Goal: Information Seeking & Learning: Learn about a topic

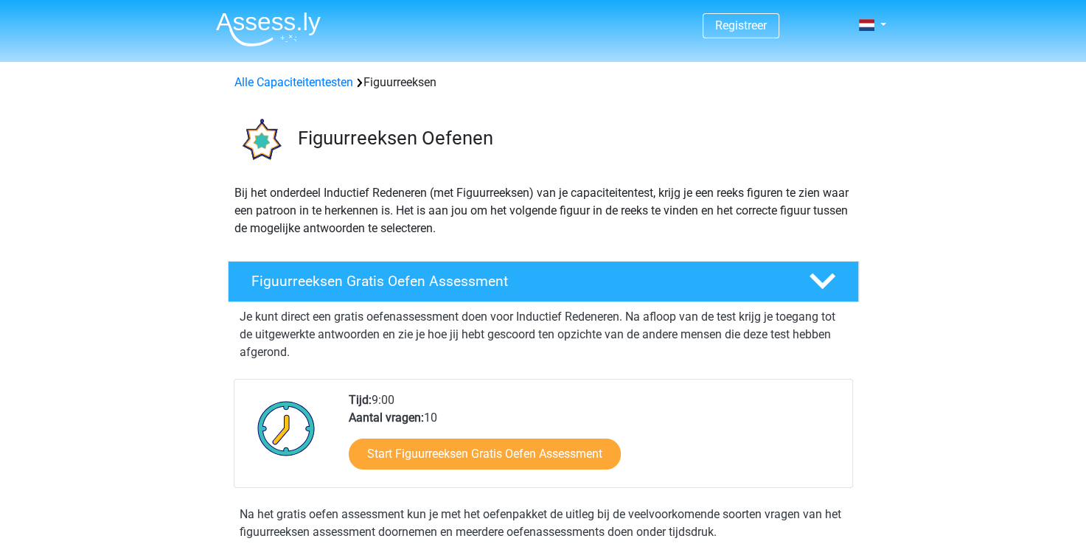
scroll to position [121, 0]
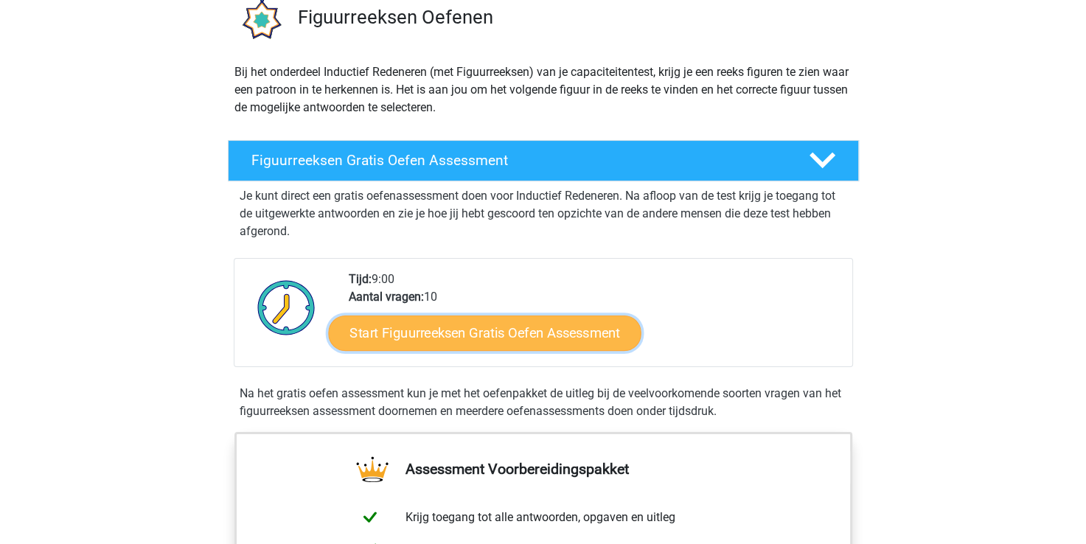
click at [380, 329] on link "Start Figuurreeksen Gratis Oefen Assessment" at bounding box center [484, 332] width 313 height 35
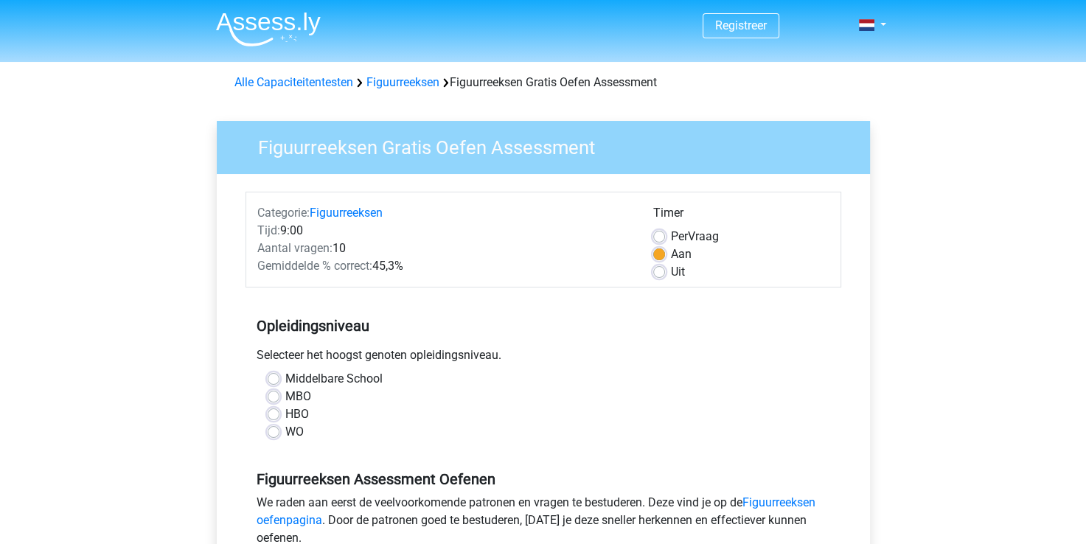
click at [294, 438] on label "WO" at bounding box center [294, 432] width 18 height 18
click at [279, 438] on input "WO" at bounding box center [274, 430] width 12 height 15
radio input "true"
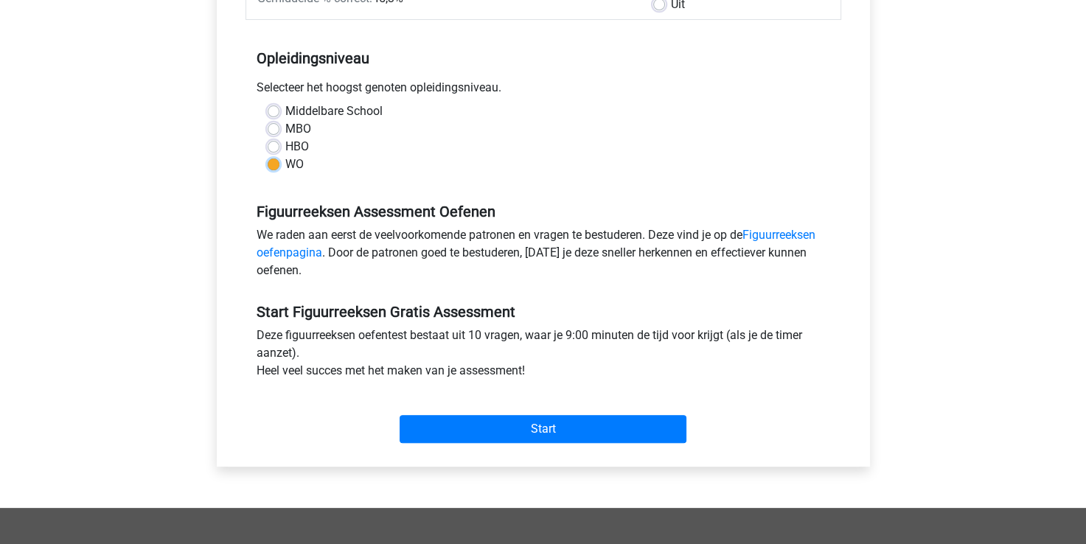
scroll to position [273, 0]
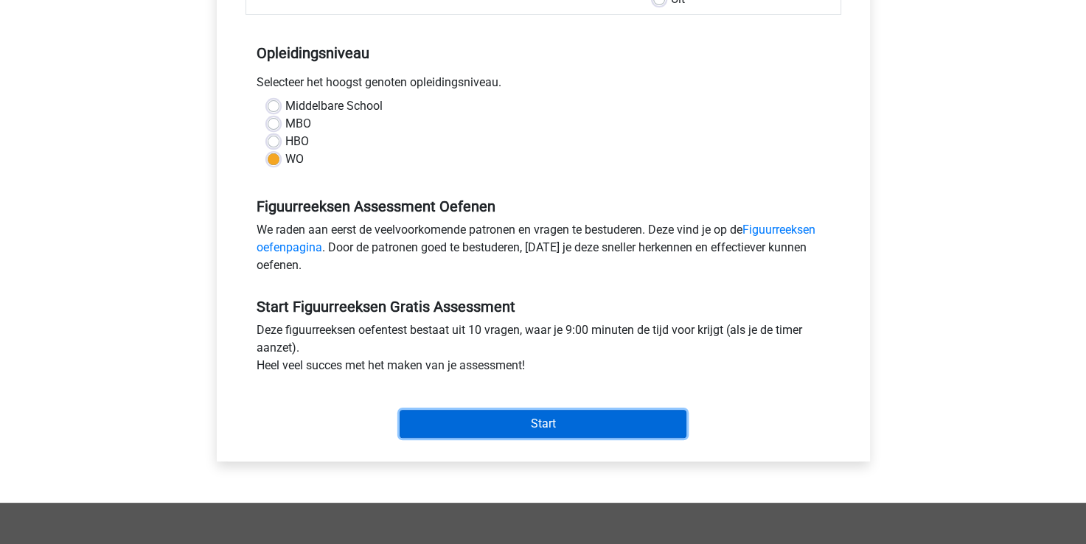
click at [441, 436] on input "Start" at bounding box center [543, 424] width 287 height 28
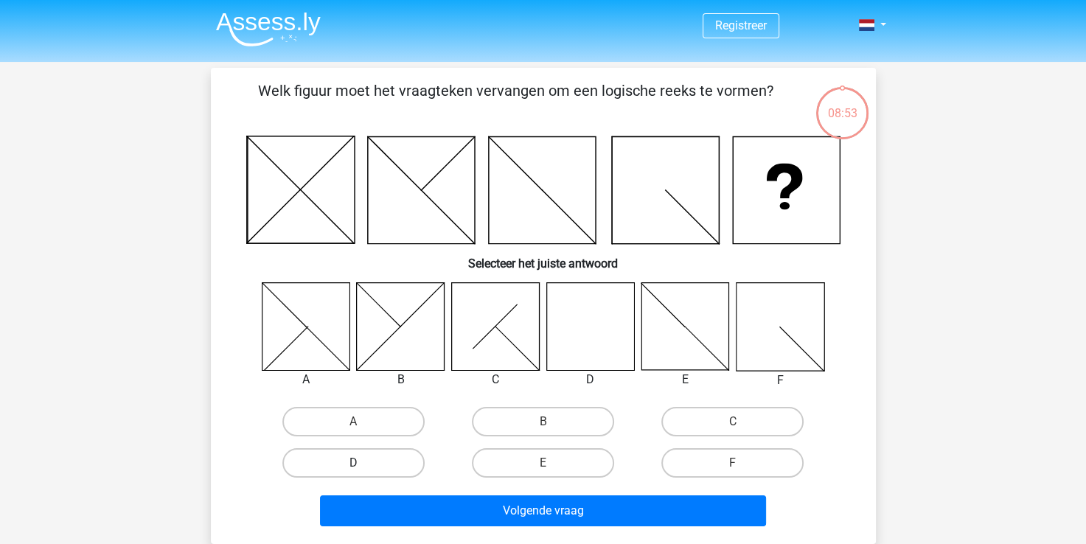
click at [389, 461] on label "D" at bounding box center [353, 462] width 142 height 29
click at [363, 463] on input "D" at bounding box center [358, 468] width 10 height 10
radio input "true"
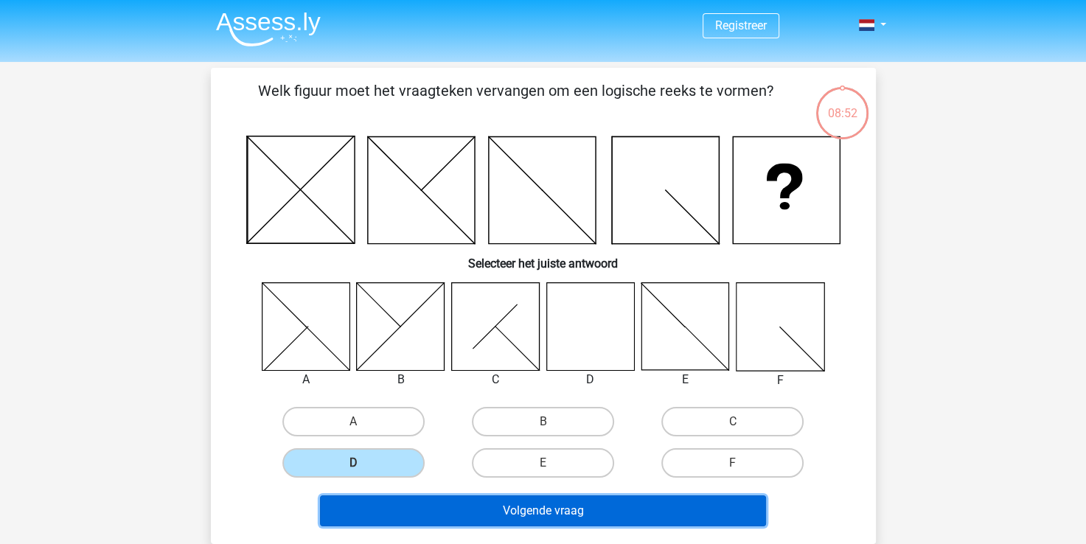
click at [450, 504] on button "Volgende vraag" at bounding box center [543, 510] width 446 height 31
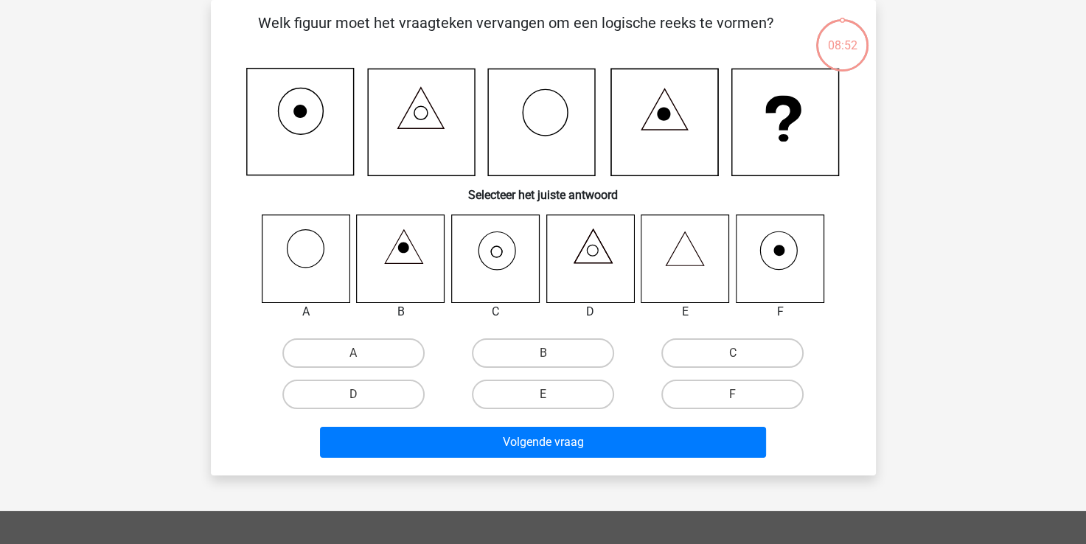
scroll to position [47, 0]
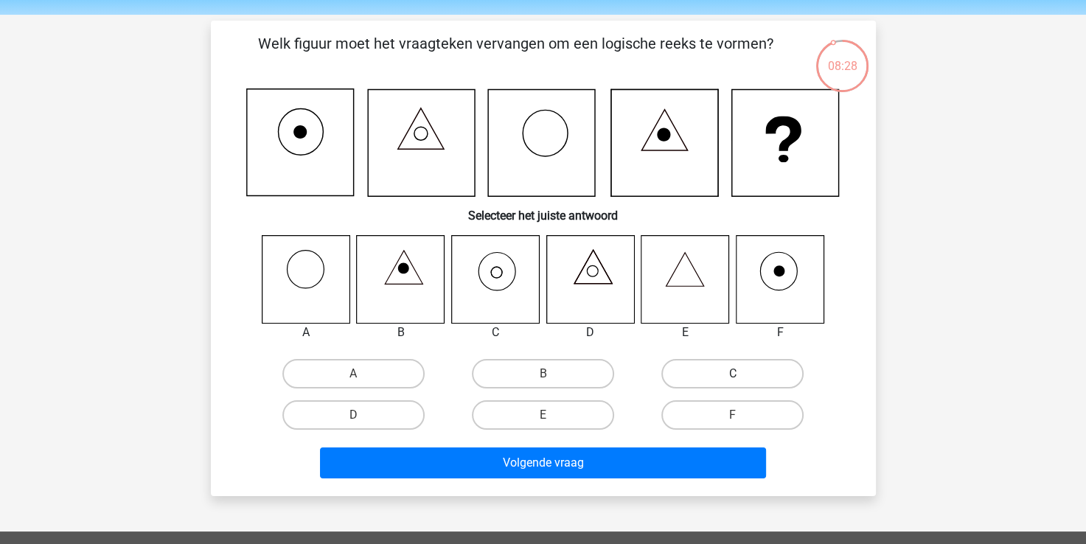
click at [737, 372] on label "C" at bounding box center [732, 373] width 142 height 29
click at [737, 374] on input "C" at bounding box center [738, 379] width 10 height 10
radio input "true"
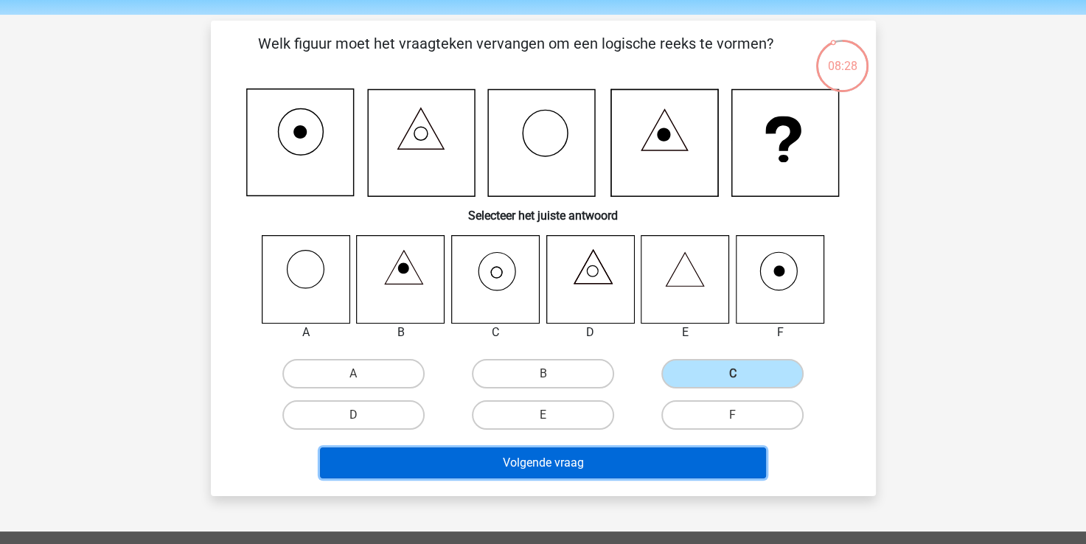
click at [683, 471] on button "Volgende vraag" at bounding box center [543, 462] width 446 height 31
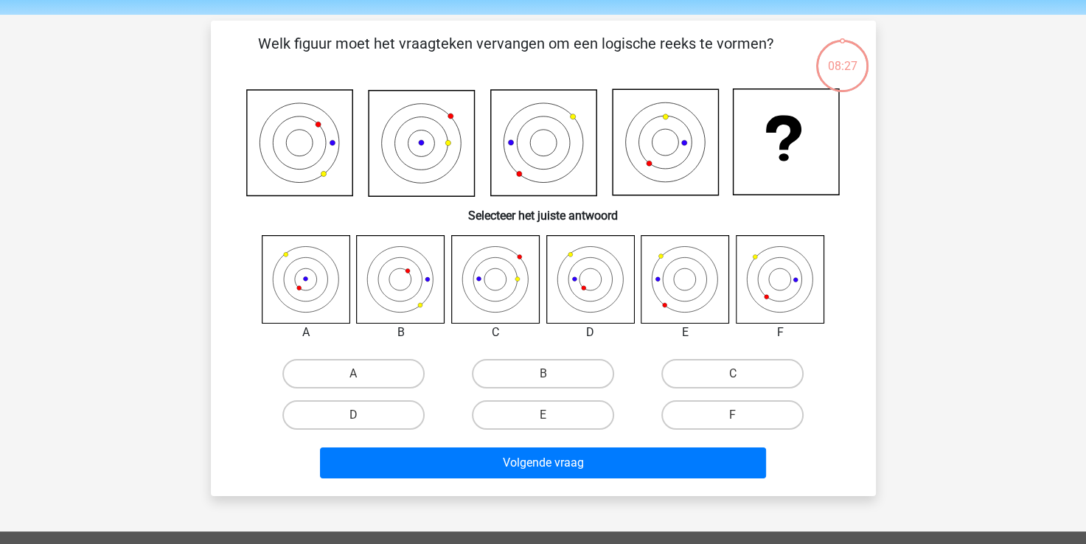
scroll to position [68, 0]
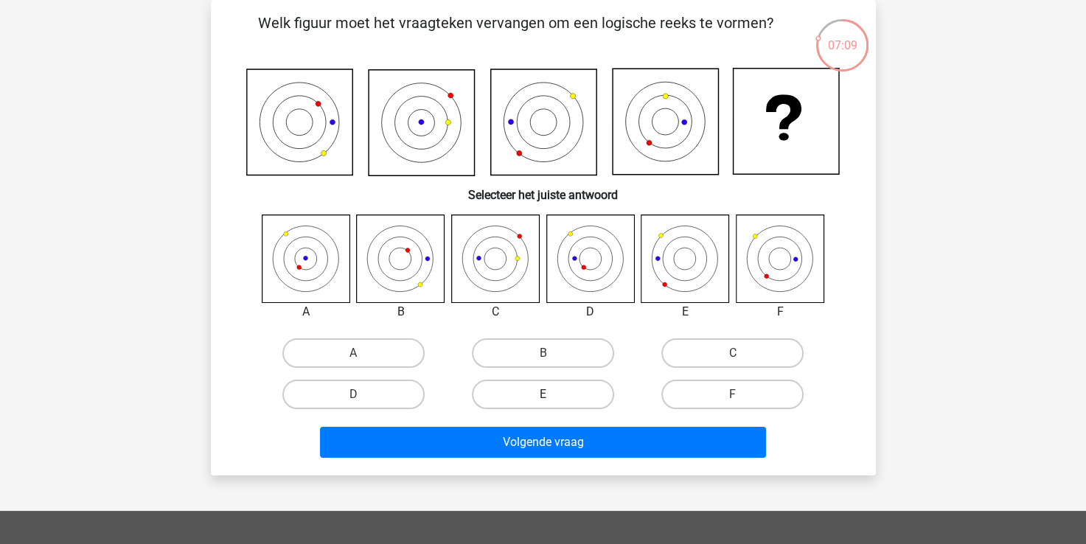
click at [557, 396] on label "E" at bounding box center [543, 394] width 142 height 29
click at [552, 396] on input "E" at bounding box center [548, 399] width 10 height 10
radio input "true"
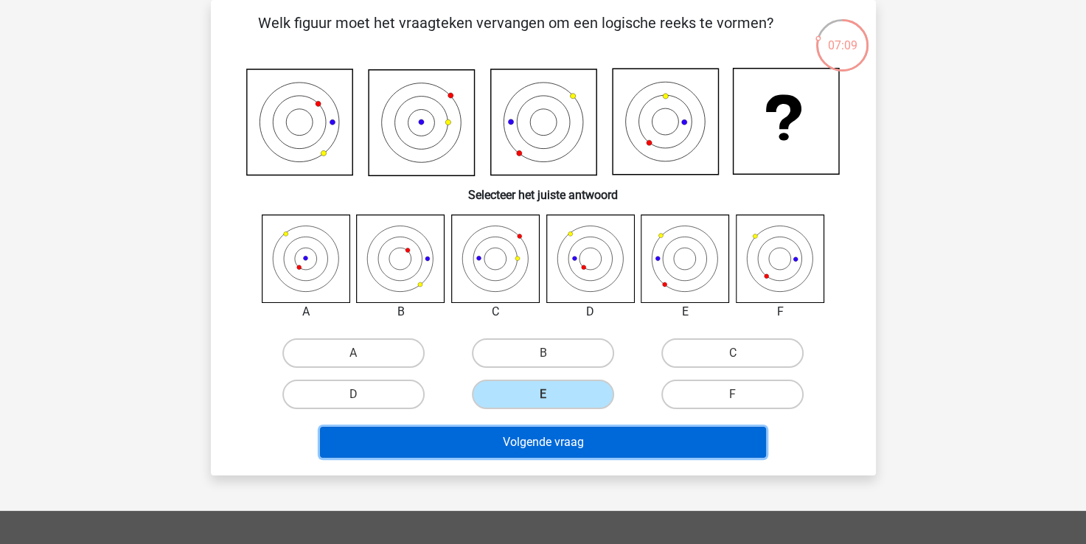
click at [565, 427] on button "Volgende vraag" at bounding box center [543, 442] width 446 height 31
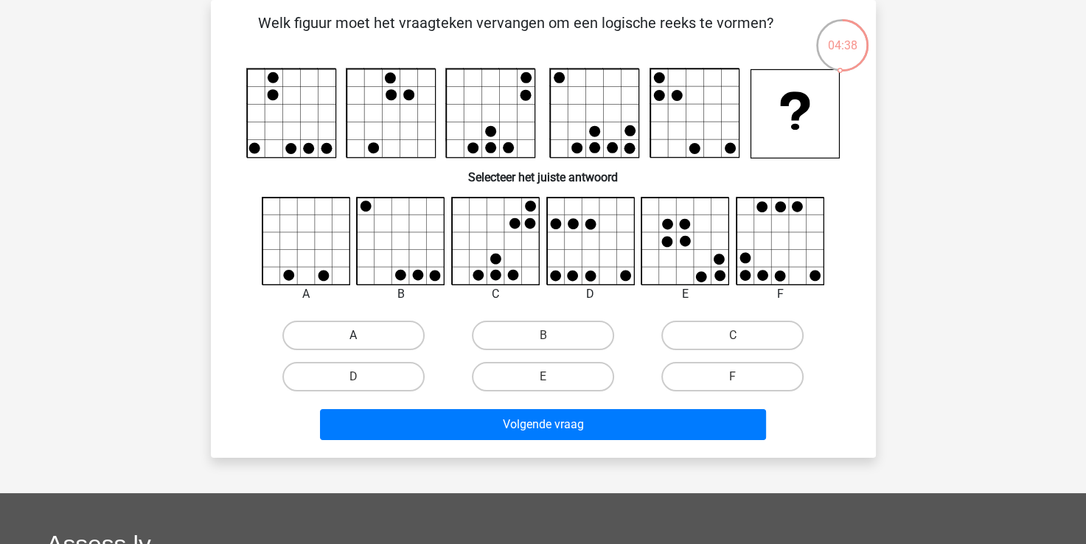
click at [340, 333] on label "A" at bounding box center [353, 335] width 142 height 29
click at [353, 335] on input "A" at bounding box center [358, 340] width 10 height 10
radio input "true"
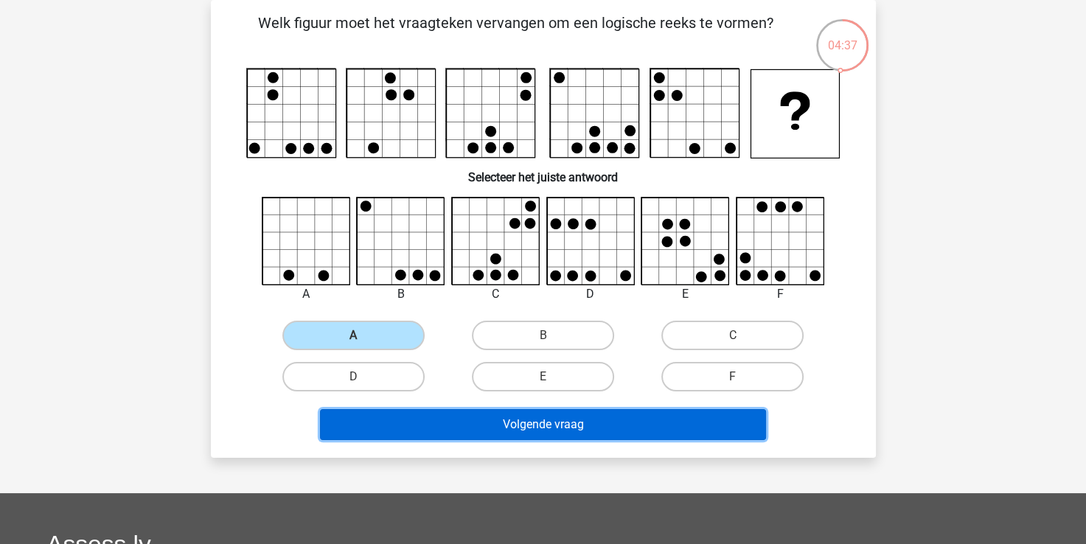
click at [572, 426] on button "Volgende vraag" at bounding box center [543, 424] width 446 height 31
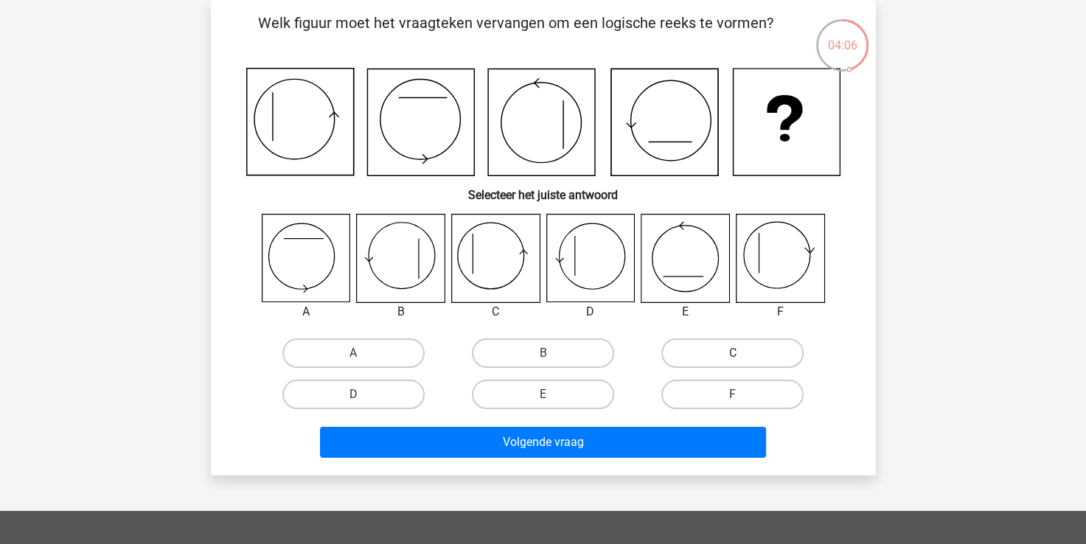
click at [712, 352] on label "C" at bounding box center [732, 352] width 142 height 29
click at [733, 353] on input "C" at bounding box center [738, 358] width 10 height 10
radio input "true"
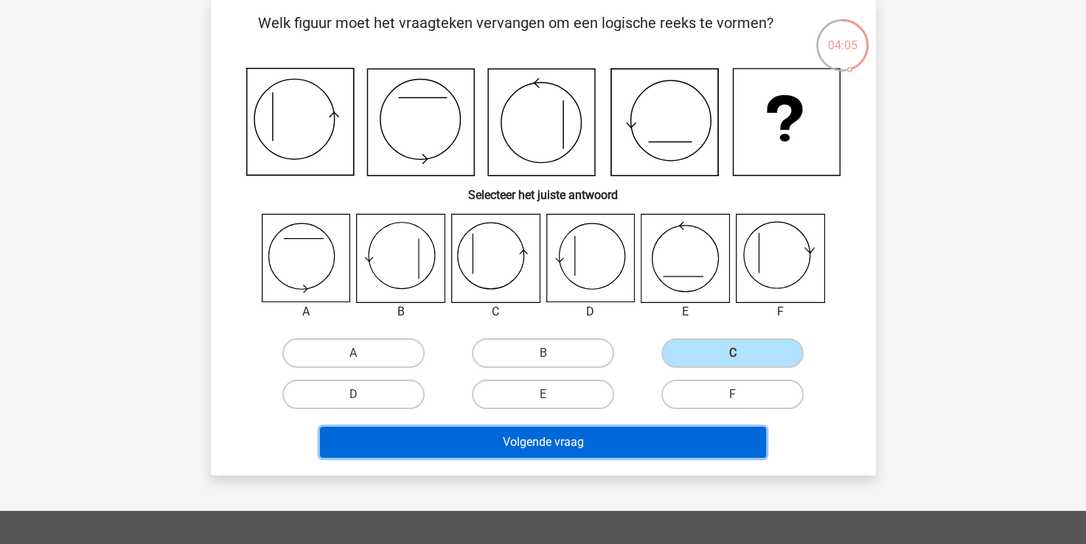
click at [615, 438] on button "Volgende vraag" at bounding box center [543, 442] width 446 height 31
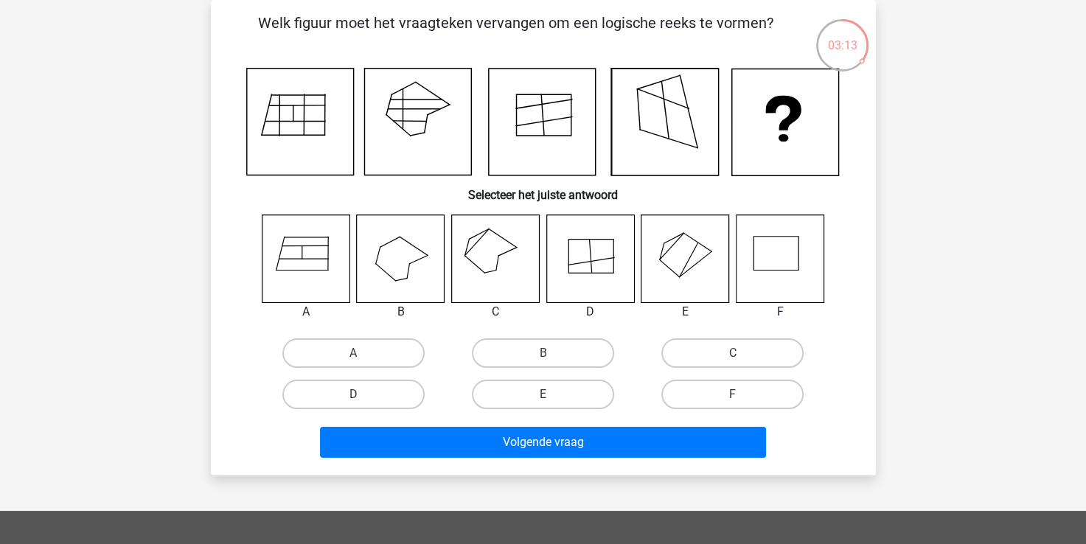
click at [673, 334] on div "C" at bounding box center [732, 352] width 189 height 41
click at [683, 346] on label "C" at bounding box center [732, 352] width 142 height 29
click at [733, 353] on input "C" at bounding box center [738, 358] width 10 height 10
radio input "true"
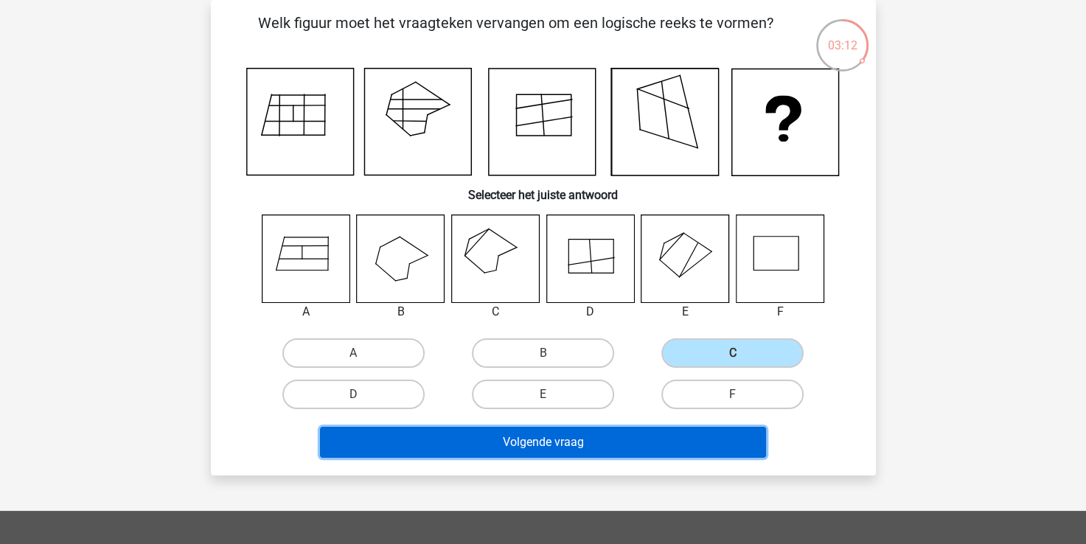
click at [601, 442] on button "Volgende vraag" at bounding box center [543, 442] width 446 height 31
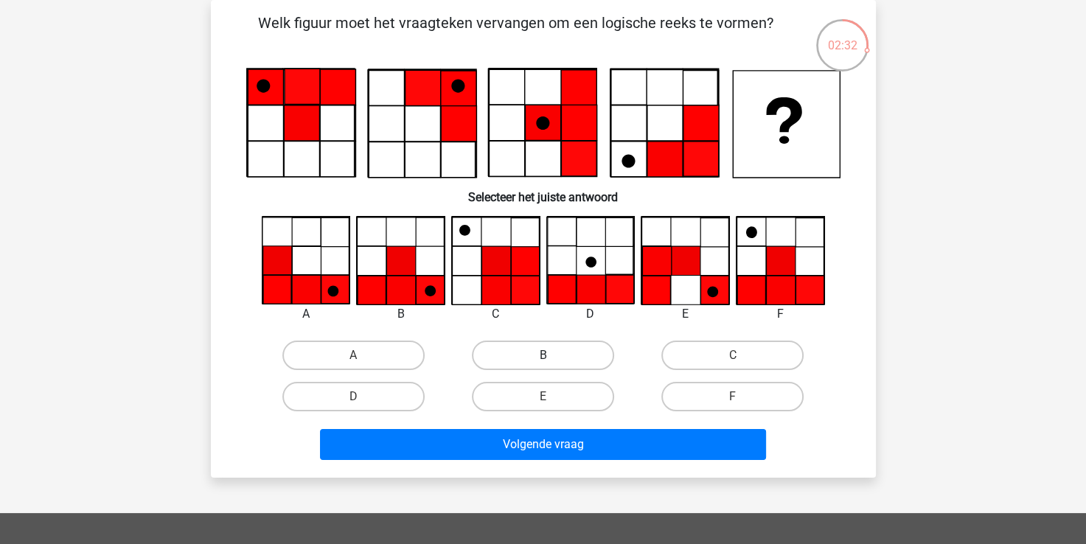
click at [499, 354] on label "B" at bounding box center [543, 355] width 142 height 29
click at [543, 355] on input "B" at bounding box center [548, 360] width 10 height 10
radio input "true"
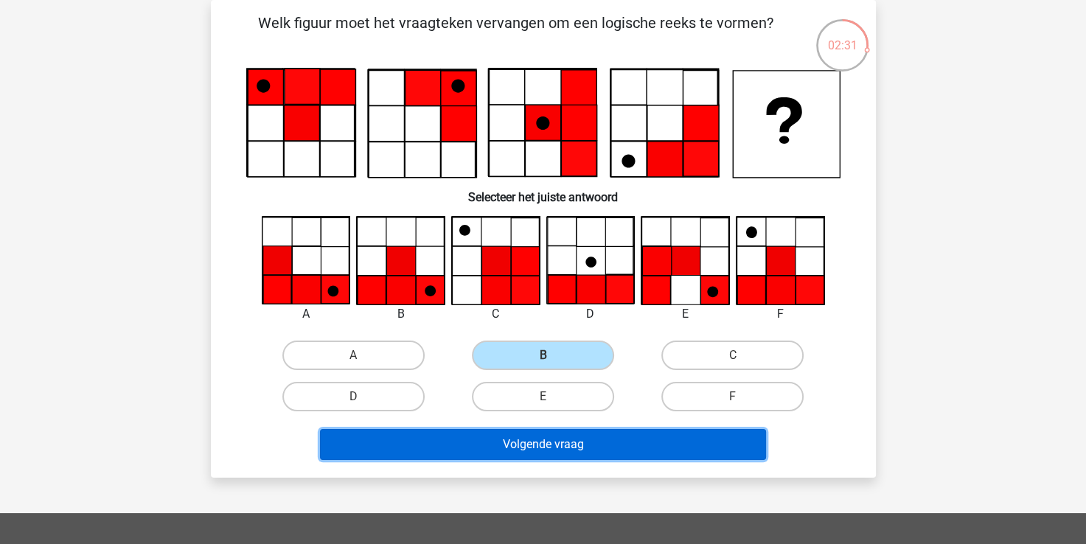
click at [478, 433] on button "Volgende vraag" at bounding box center [543, 444] width 446 height 31
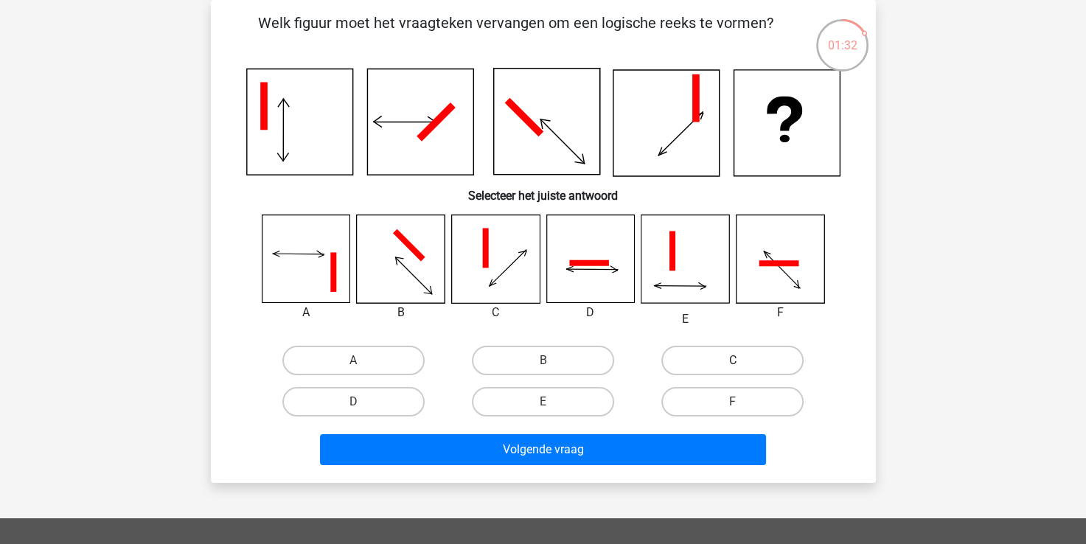
click at [695, 363] on label "C" at bounding box center [732, 360] width 142 height 29
click at [733, 363] on input "C" at bounding box center [738, 365] width 10 height 10
radio input "true"
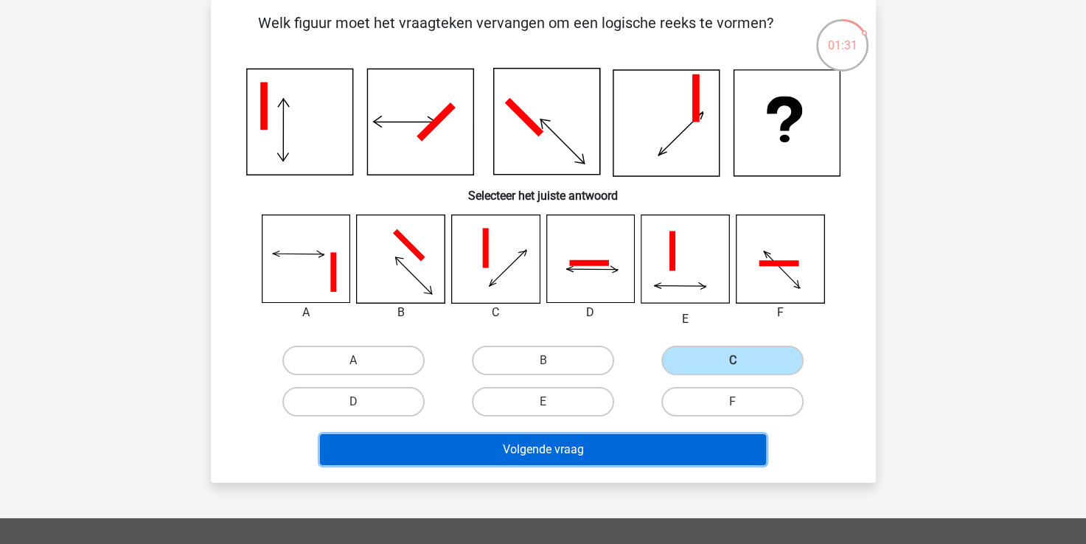
click at [643, 458] on button "Volgende vraag" at bounding box center [543, 449] width 446 height 31
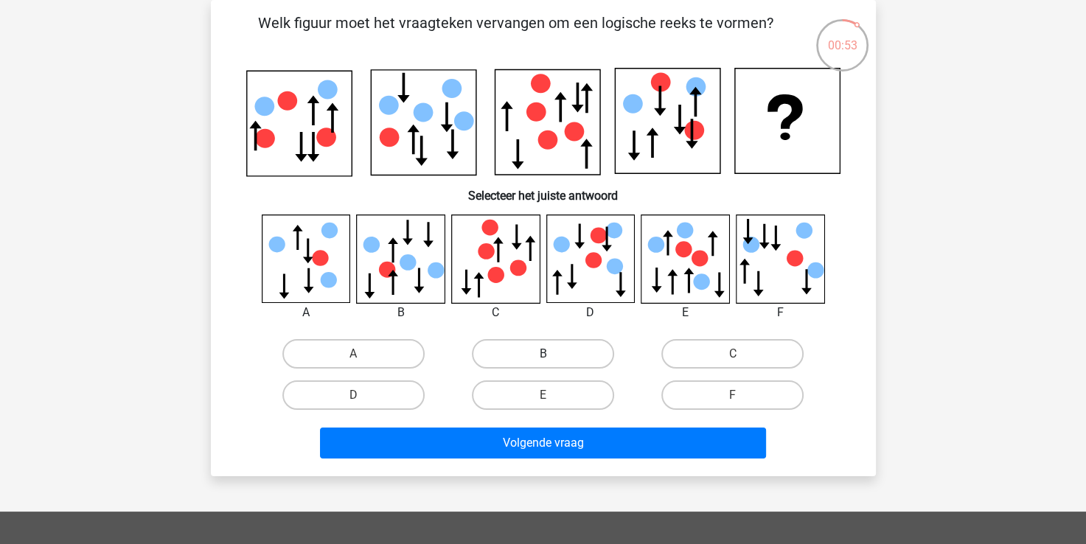
click at [504, 352] on label "B" at bounding box center [543, 353] width 142 height 29
click at [543, 354] on input "B" at bounding box center [548, 359] width 10 height 10
radio input "true"
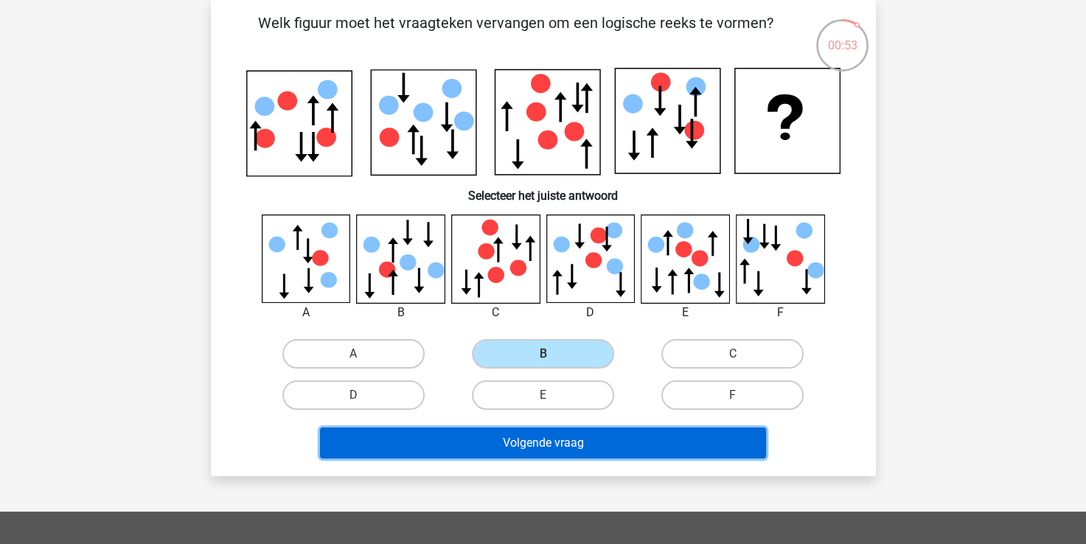
click at [489, 435] on button "Volgende vraag" at bounding box center [543, 443] width 446 height 31
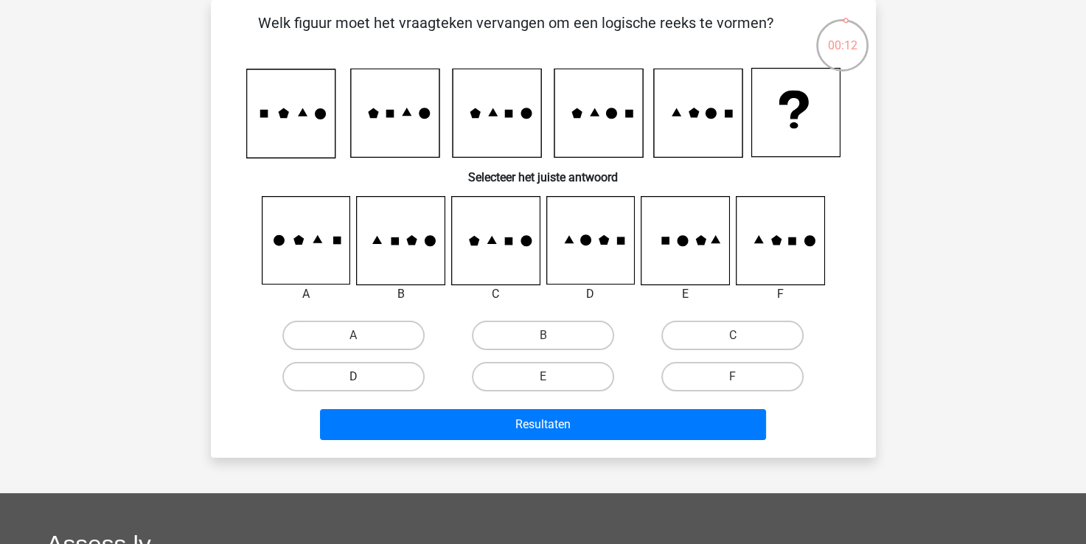
click at [381, 380] on label "D" at bounding box center [353, 376] width 142 height 29
click at [363, 380] on input "D" at bounding box center [358, 382] width 10 height 10
radio input "true"
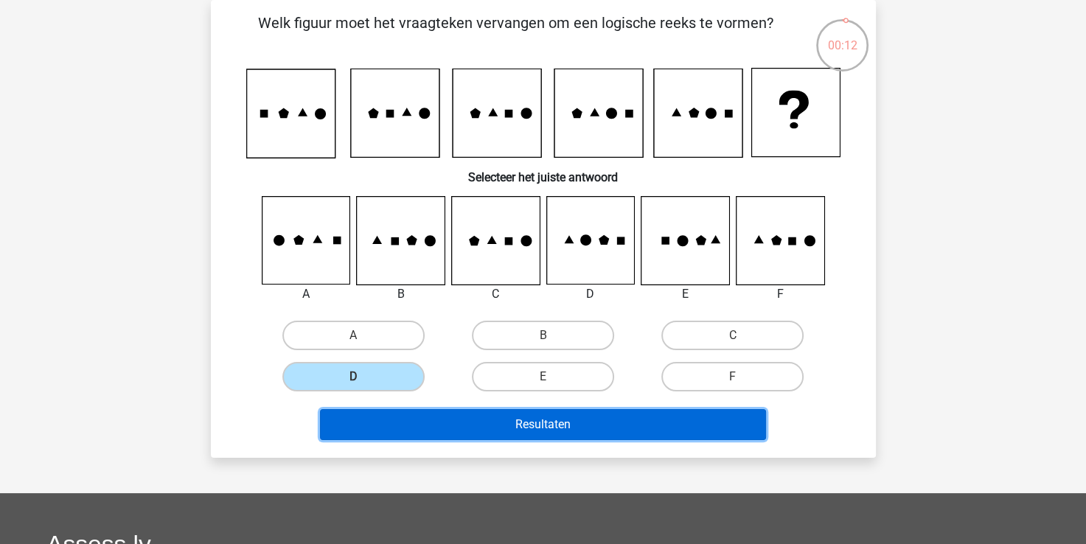
click at [426, 427] on button "Resultaten" at bounding box center [543, 424] width 446 height 31
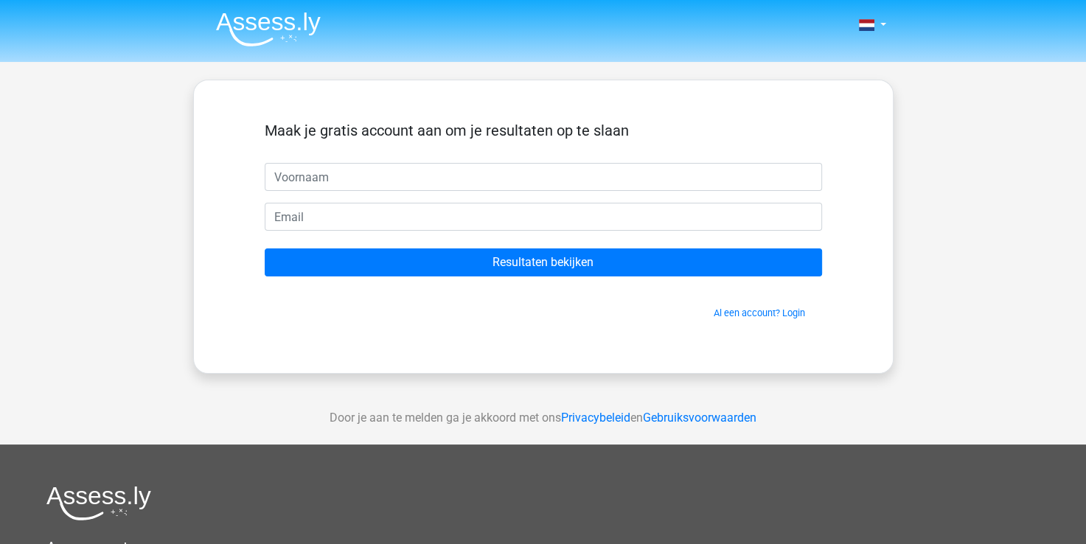
click at [389, 198] on form "Maak je gratis account aan om je resultaten op te slaan Resultaten bekijken Al …" at bounding box center [543, 221] width 557 height 198
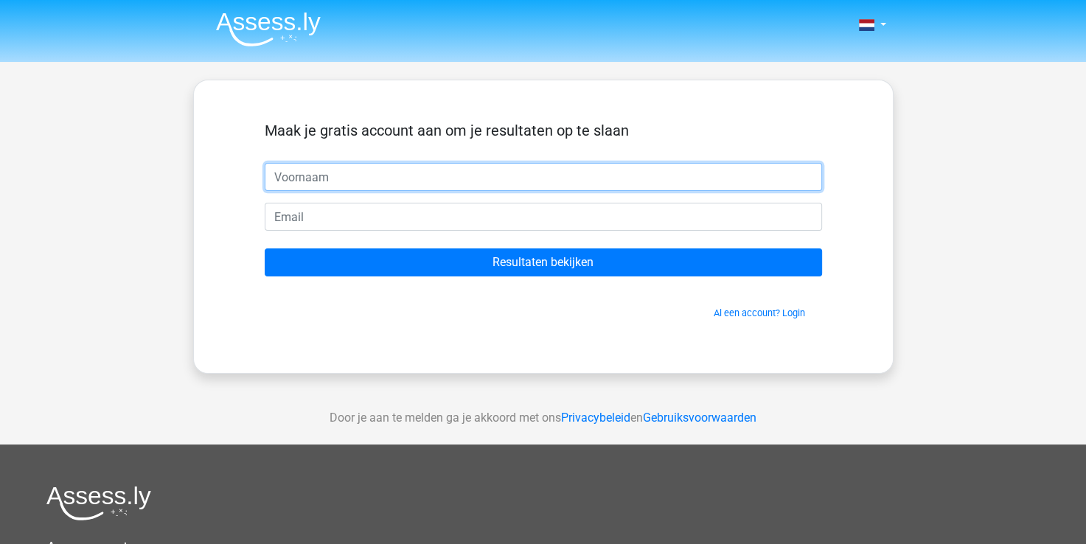
click at [428, 172] on input "text" at bounding box center [543, 177] width 557 height 28
type input "jkadf"
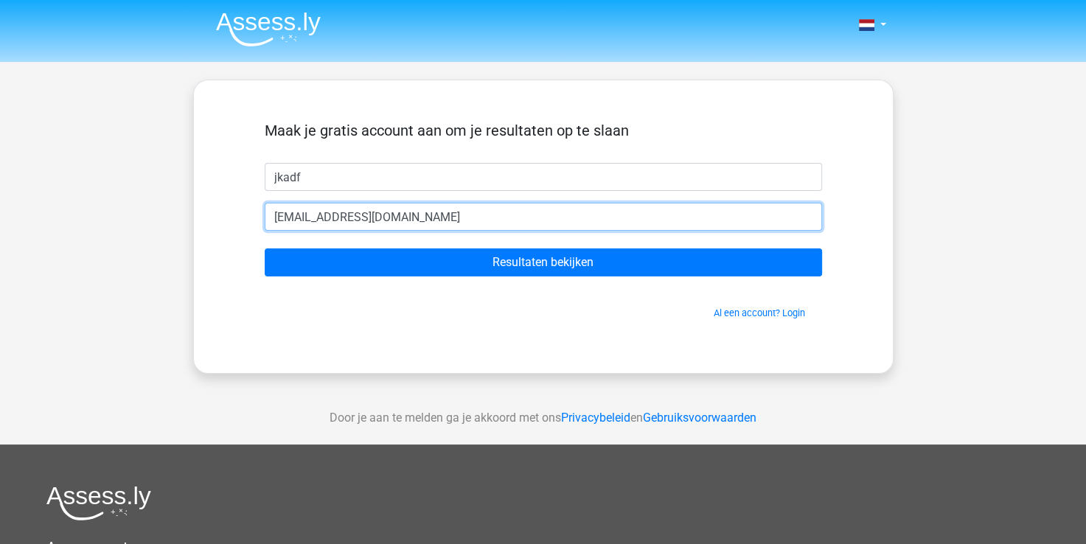
type input "m.domhof@wrij.nl"
click at [265, 248] on input "Resultaten bekijken" at bounding box center [543, 262] width 557 height 28
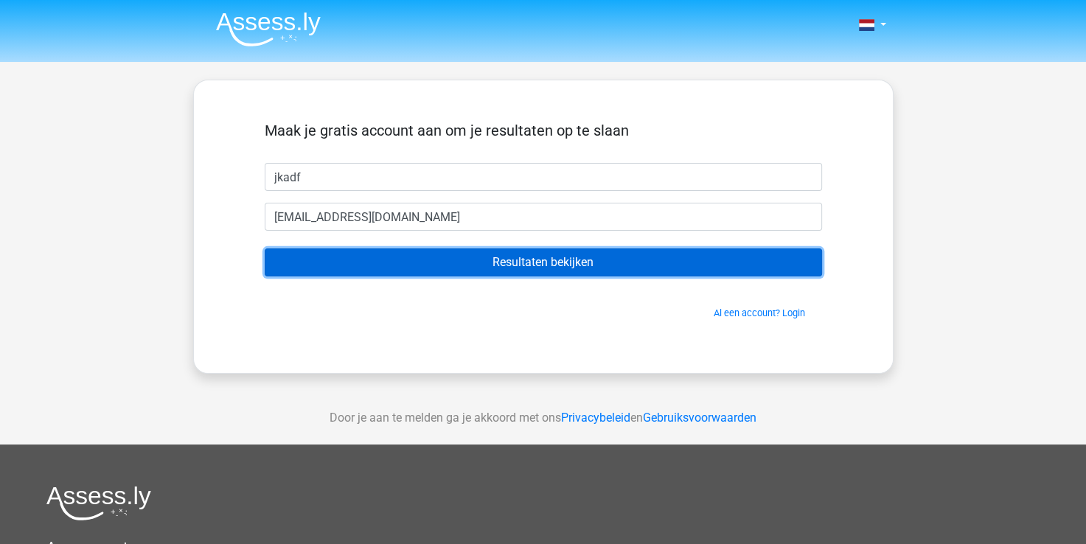
click at [446, 256] on input "Resultaten bekijken" at bounding box center [543, 262] width 557 height 28
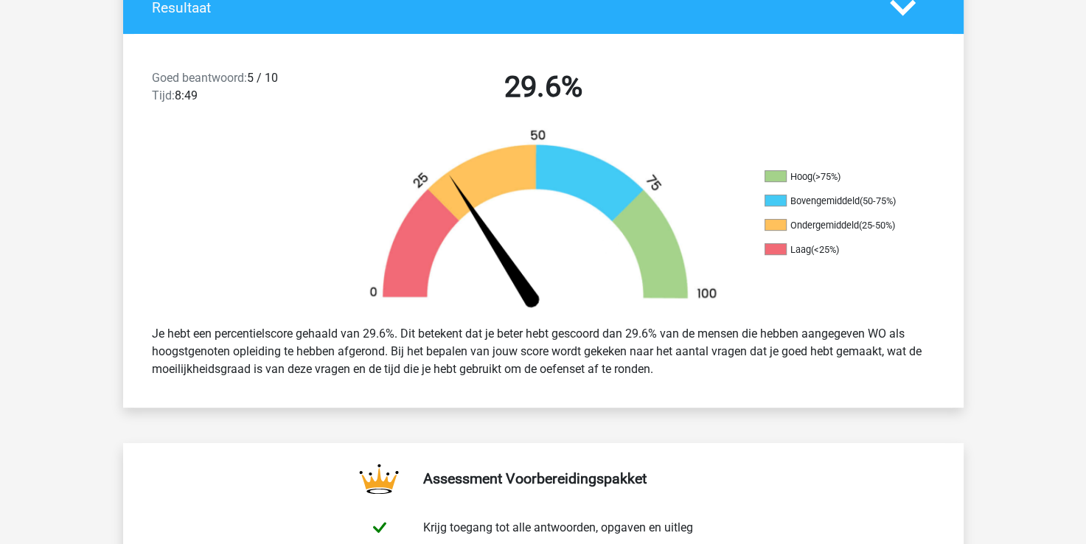
scroll to position [348, 0]
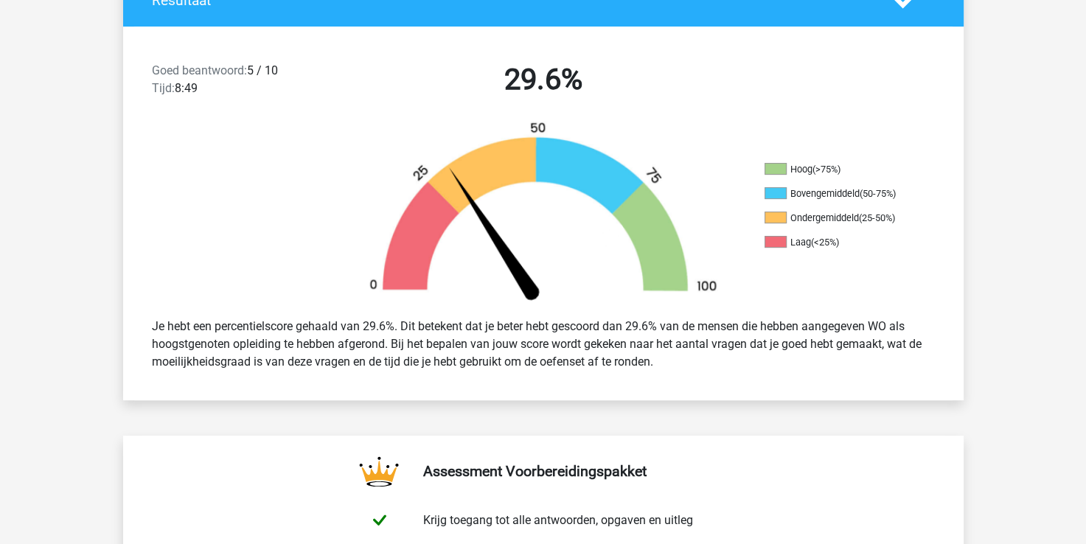
click at [481, 280] on img at bounding box center [543, 213] width 398 height 185
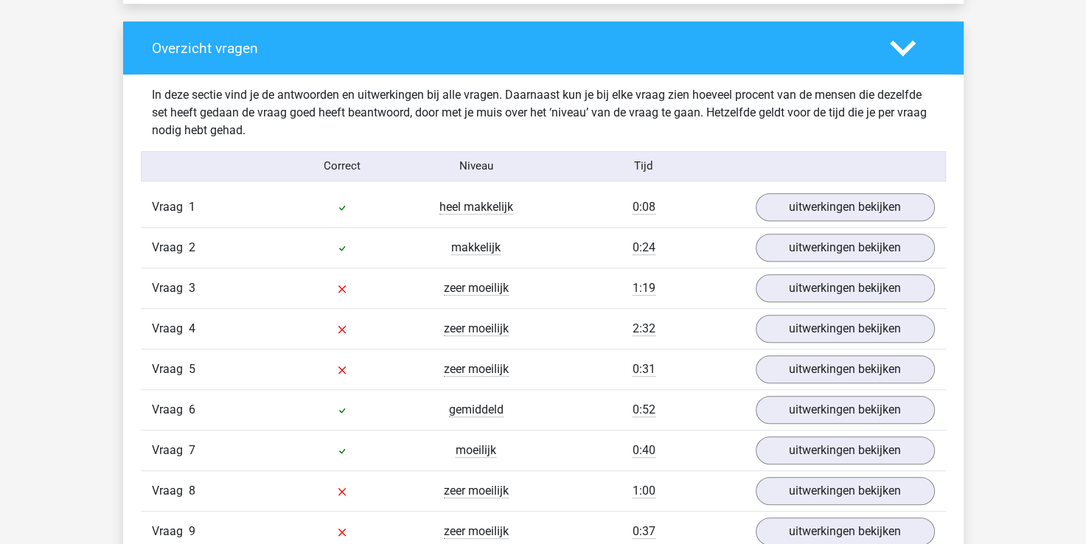
scroll to position [1159, 0]
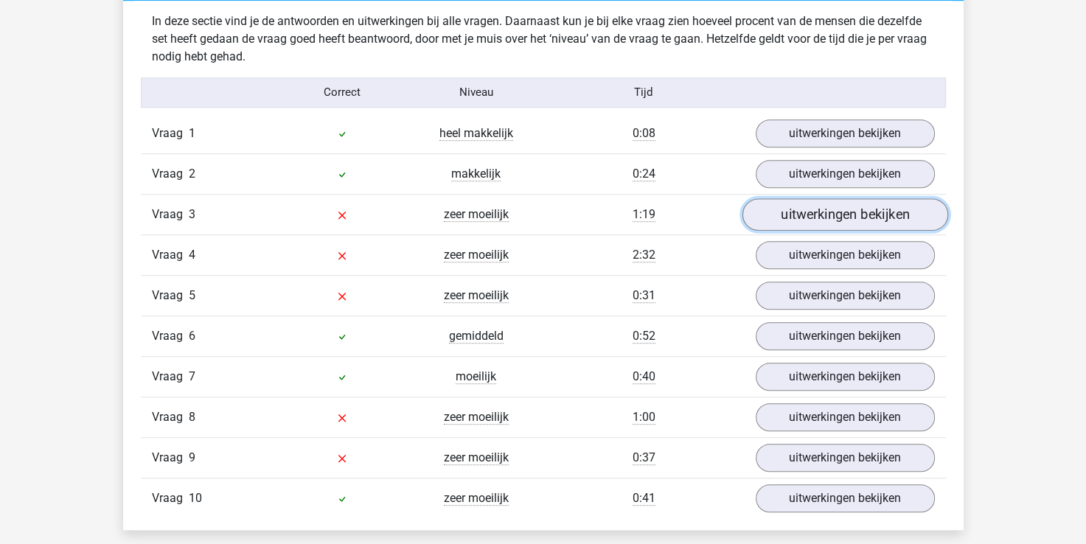
click at [831, 208] on link "uitwerkingen bekijken" at bounding box center [845, 214] width 206 height 32
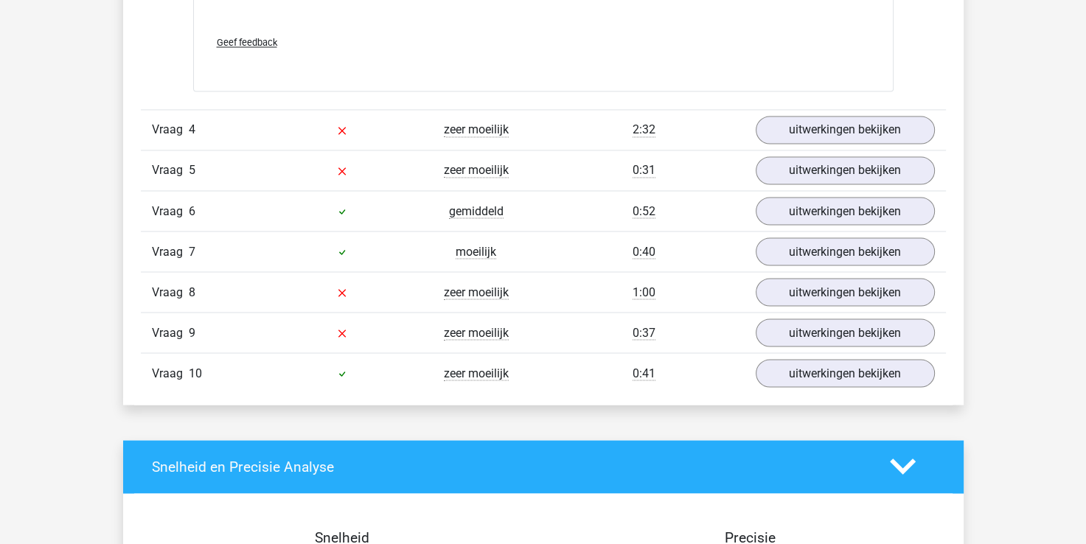
scroll to position [2486, 0]
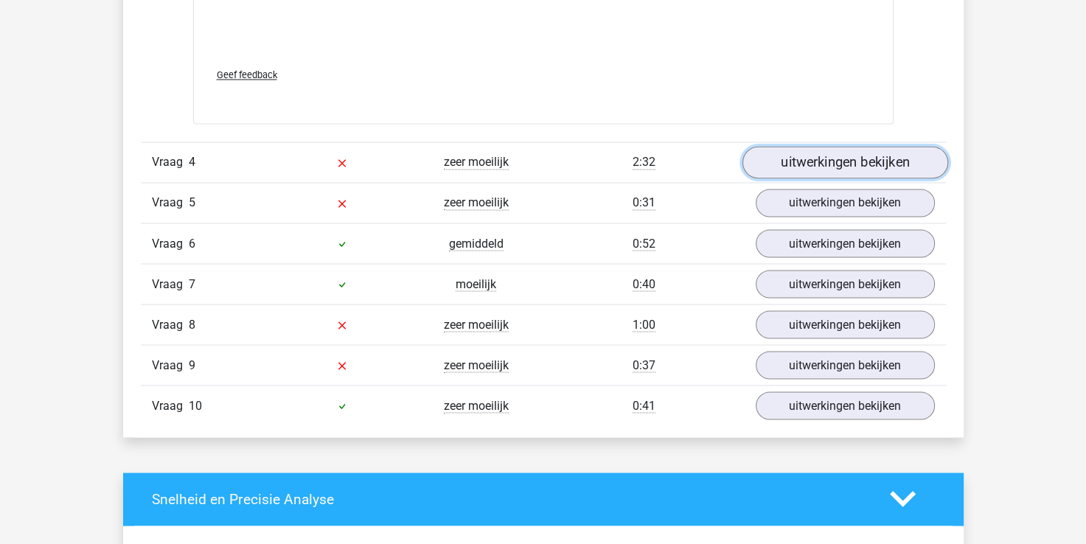
click at [778, 161] on link "uitwerkingen bekijken" at bounding box center [845, 162] width 206 height 32
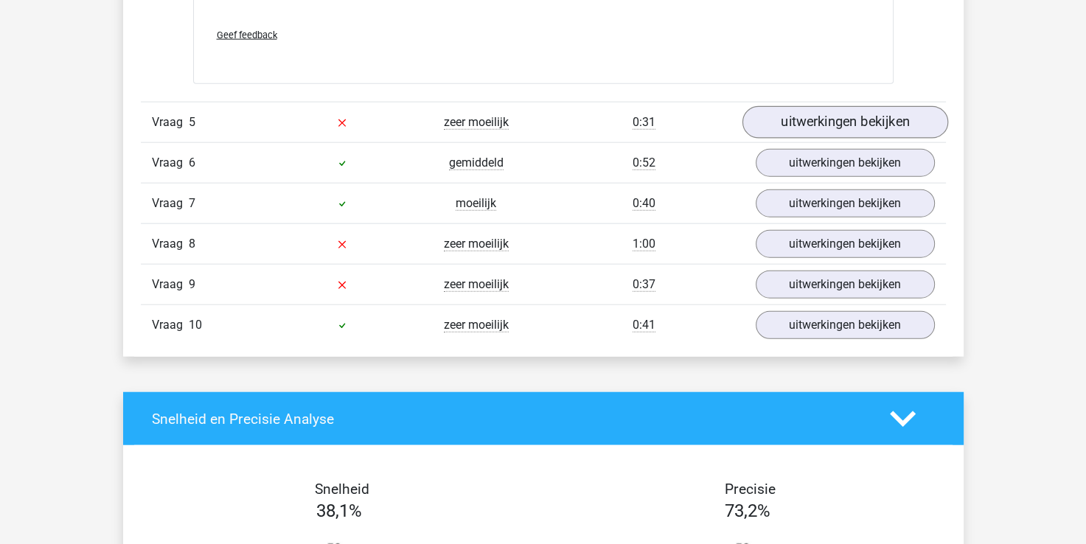
scroll to position [3370, 0]
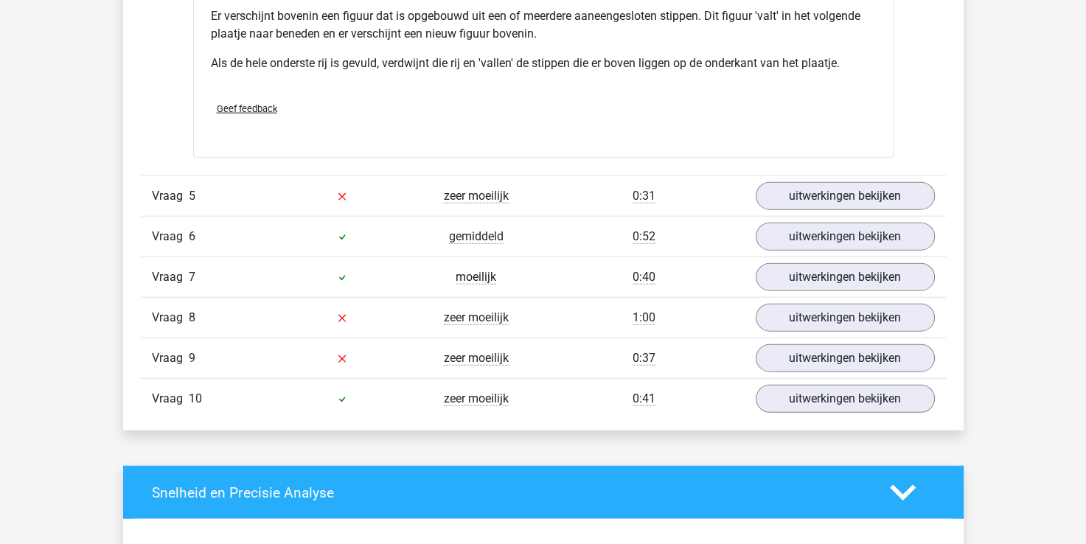
click at [852, 210] on div "Vraag 5 zeer moeilijk 0:31 uitwerkingen bekijken" at bounding box center [543, 195] width 805 height 41
click at [855, 199] on link "uitwerkingen bekijken" at bounding box center [845, 197] width 206 height 32
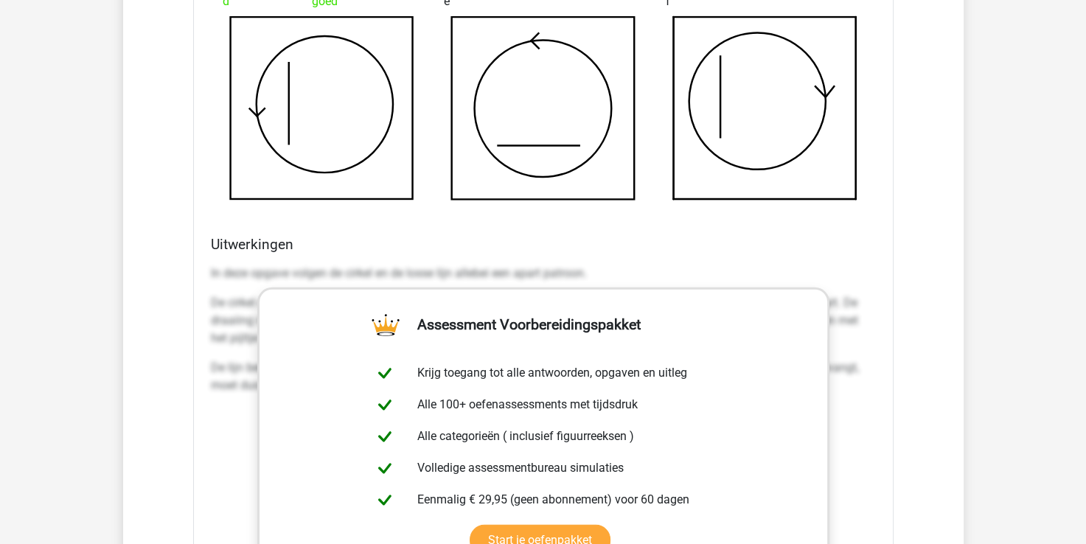
scroll to position [4181, 0]
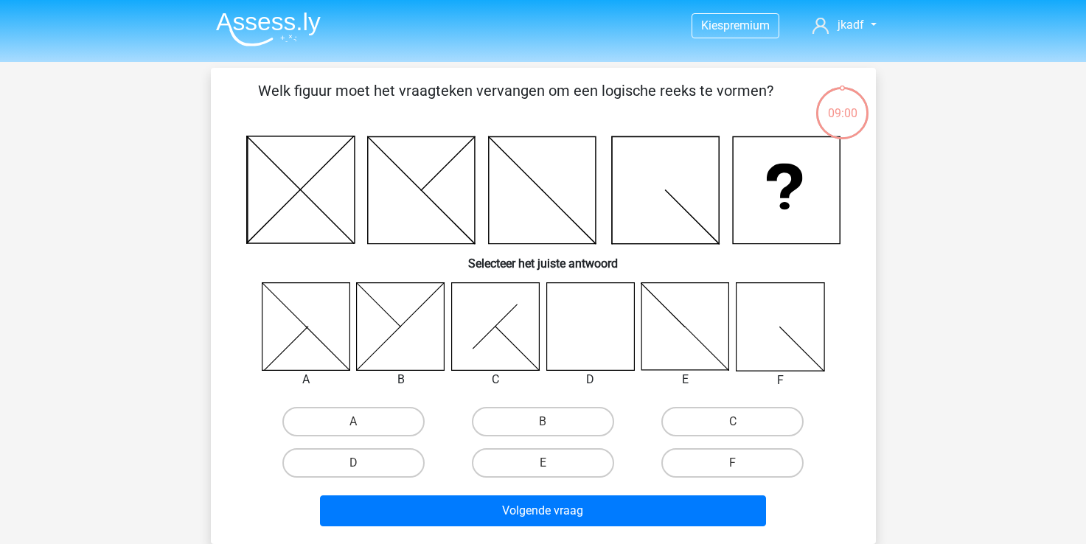
scroll to position [68, 0]
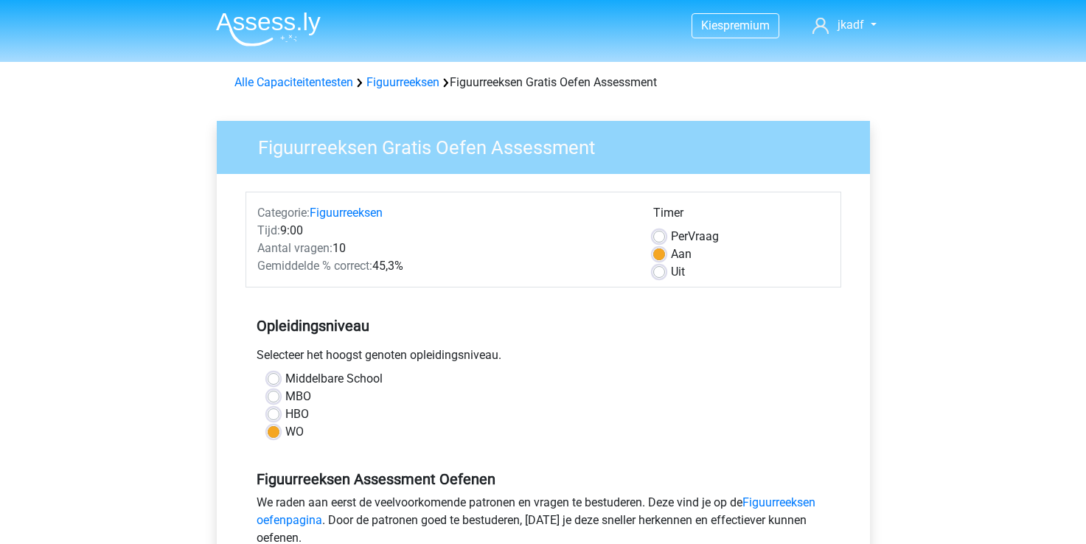
scroll to position [273, 0]
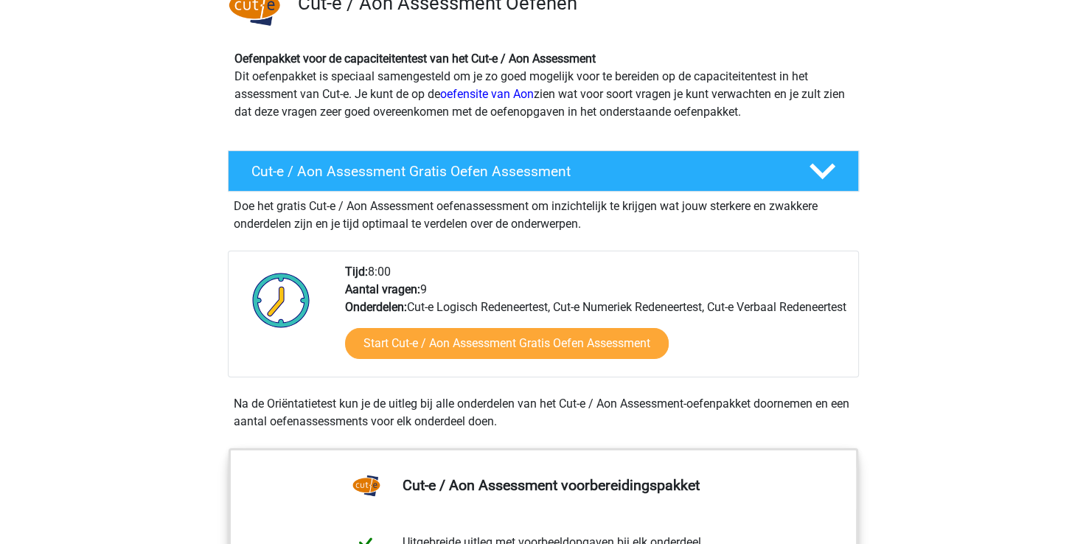
scroll to position [130, 0]
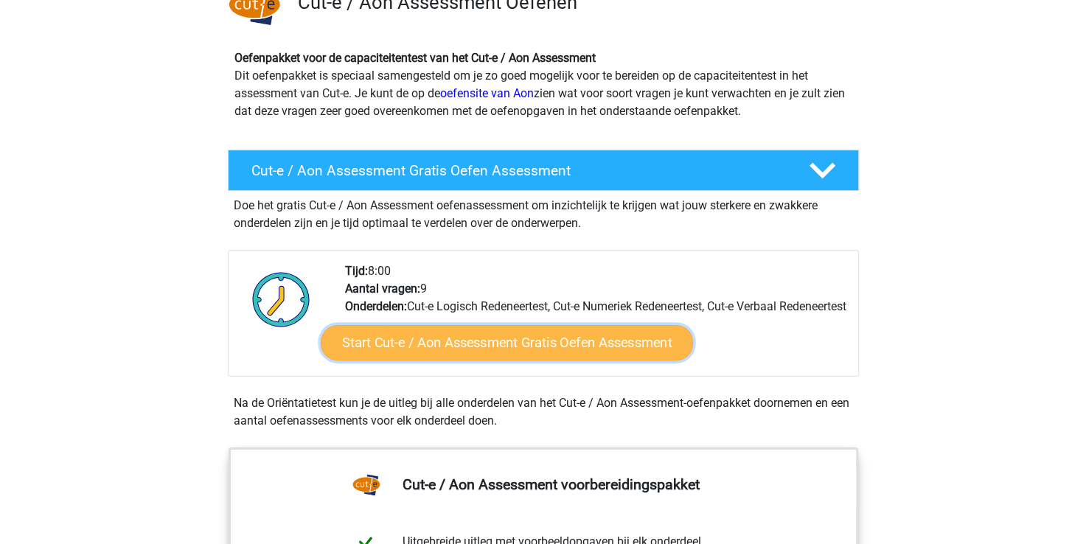
click at [523, 360] on link "Start Cut-e / Aon Assessment Gratis Oefen Assessment" at bounding box center [507, 342] width 372 height 35
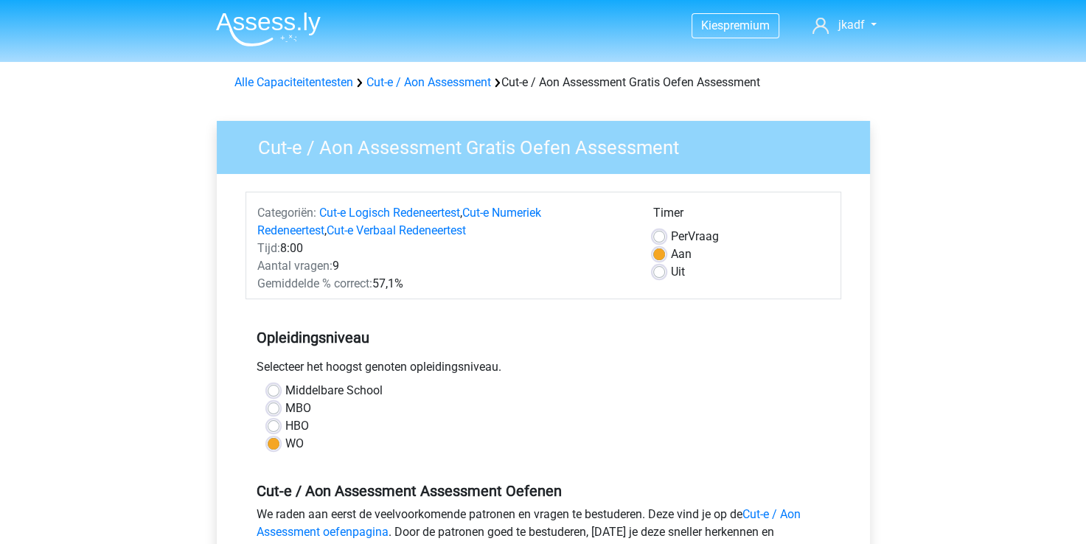
scroll to position [200, 0]
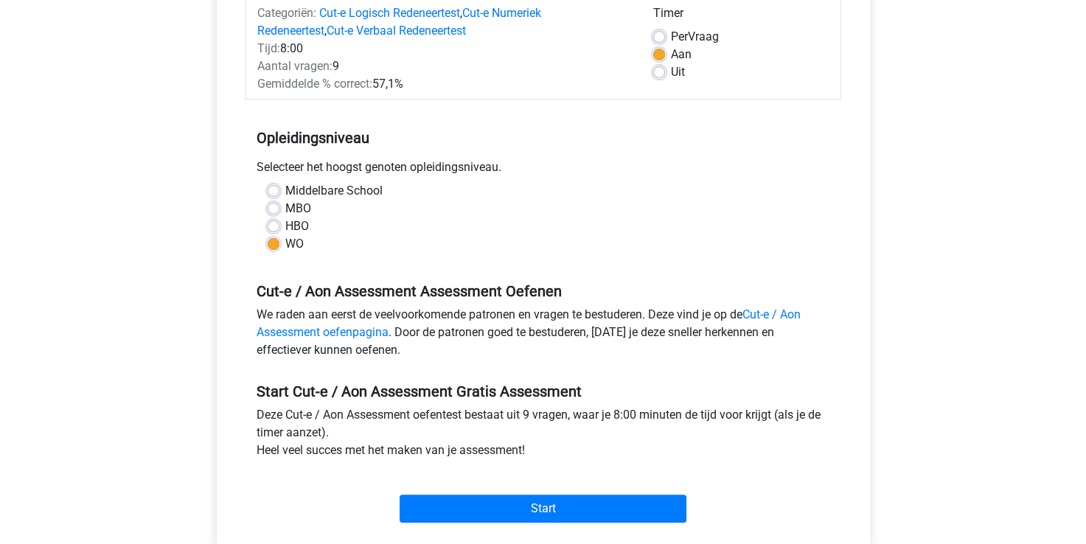
click at [285, 225] on label "HBO" at bounding box center [297, 226] width 24 height 18
click at [277, 225] on input "HBO" at bounding box center [274, 224] width 12 height 15
radio input "true"
click at [454, 492] on div "Start" at bounding box center [543, 497] width 596 height 52
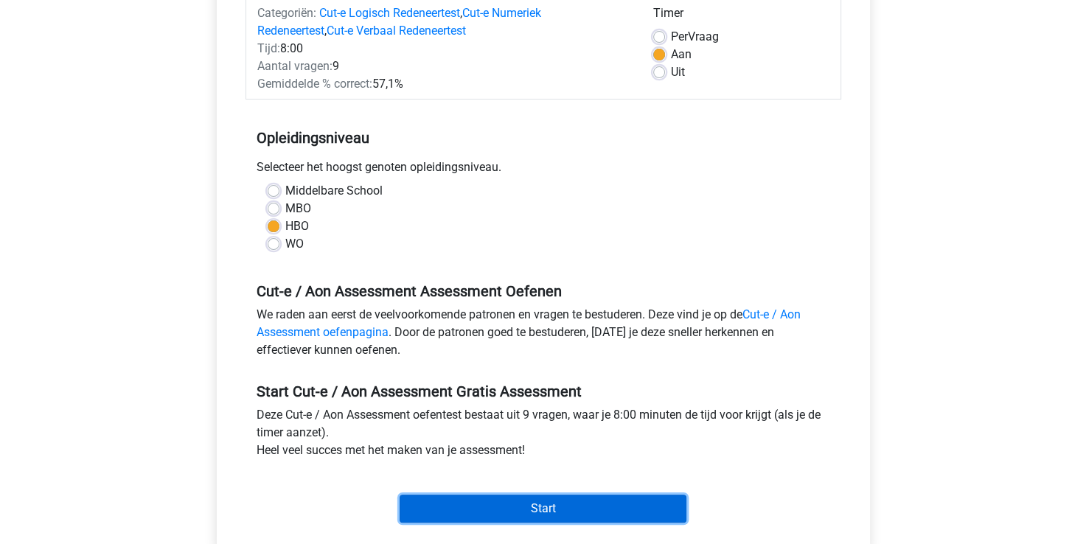
click at [462, 503] on input "Start" at bounding box center [543, 509] width 287 height 28
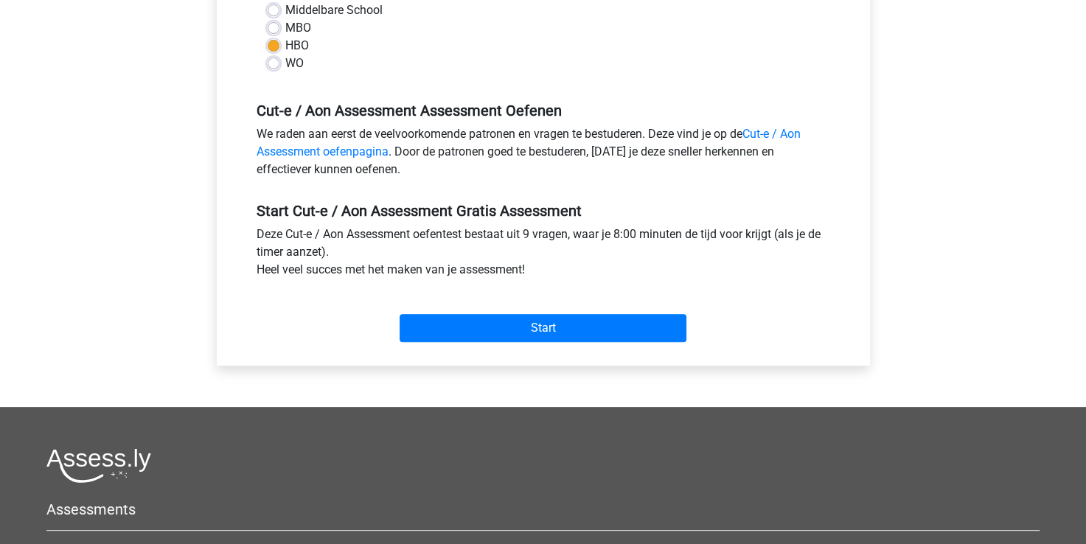
scroll to position [385, 0]
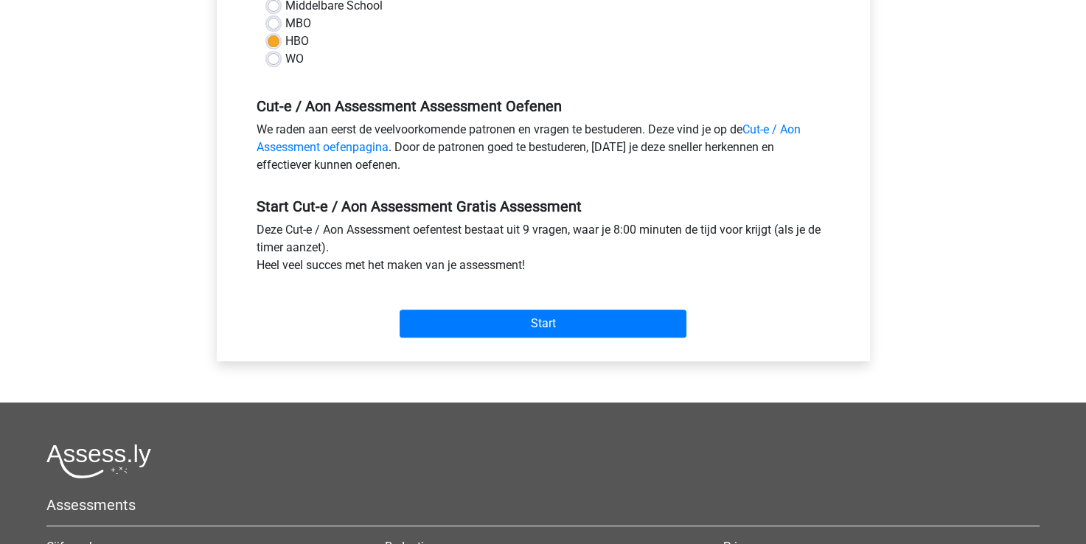
click at [593, 338] on div "Start" at bounding box center [543, 311] width 596 height 63
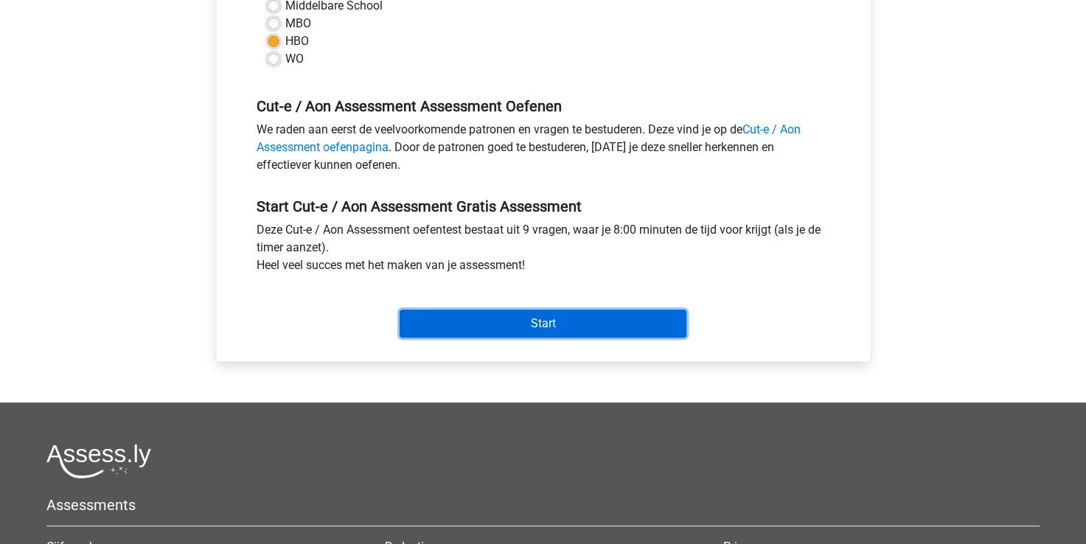
click at [592, 323] on input "Start" at bounding box center [543, 324] width 287 height 28
click at [414, 319] on input "Start" at bounding box center [543, 324] width 287 height 28
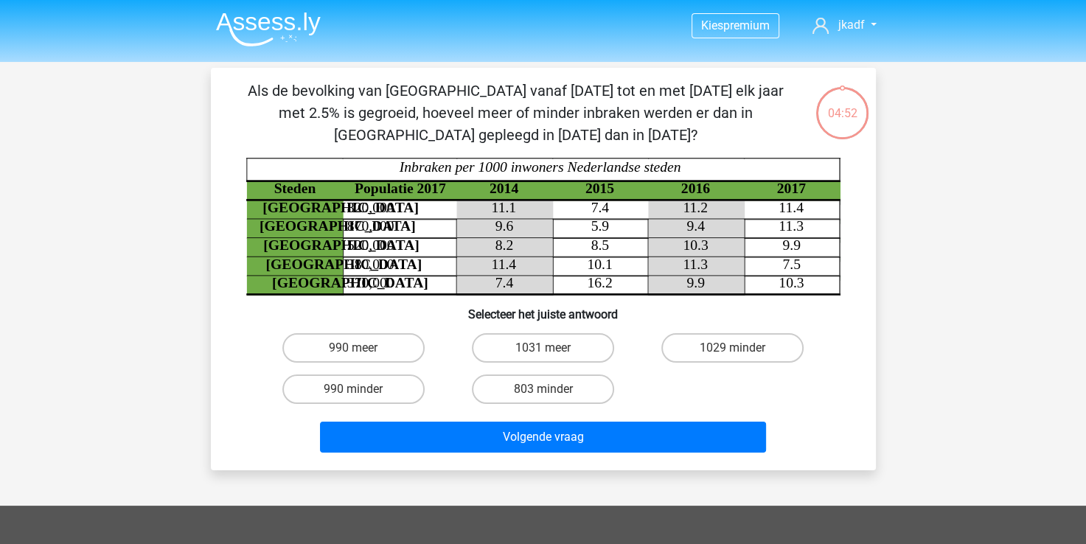
click at [173, 357] on div "Kies premium jkadf [PERSON_NAME][EMAIL_ADDRESS][DOMAIN_NAME]" at bounding box center [543, 447] width 1086 height 895
click at [613, 271] on icon "Steden Populatie 2017 2014 2015 2016 2017 [GEOGRAPHIC_DATA] 820,000 11.1 7.4 11…" at bounding box center [543, 226] width 594 height 137
click at [494, 387] on label "803 minder" at bounding box center [543, 388] width 142 height 29
click at [543, 389] on input "803 minder" at bounding box center [548, 394] width 10 height 10
radio input "true"
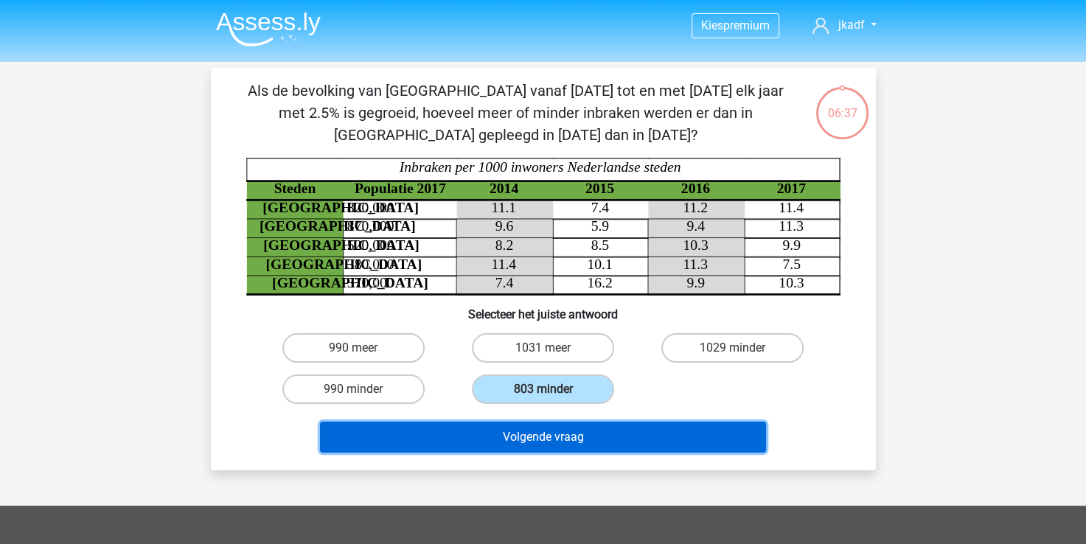
click at [519, 425] on button "Volgende vraag" at bounding box center [543, 437] width 446 height 31
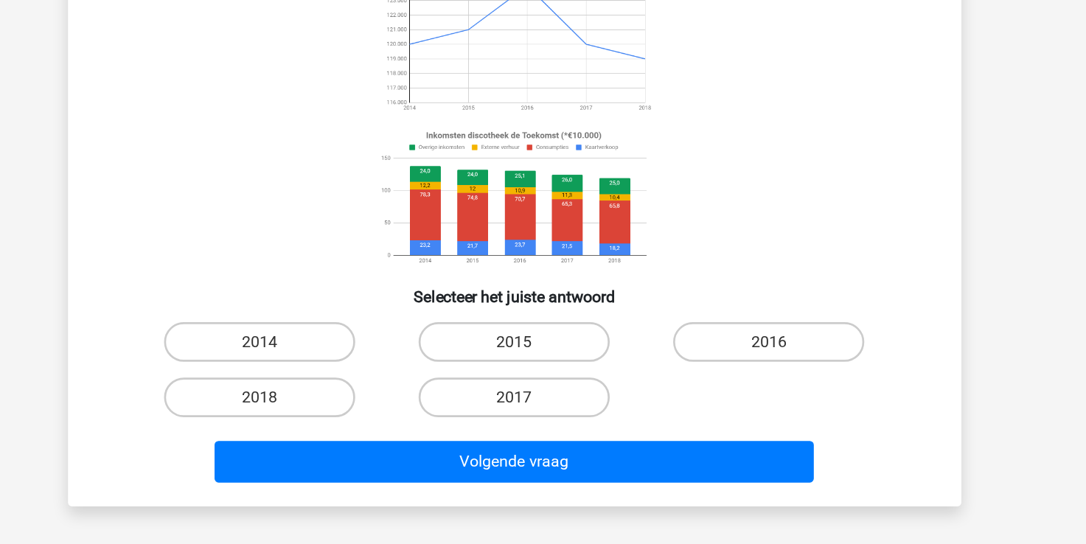
scroll to position [38, 0]
click at [386, 397] on label "2014" at bounding box center [353, 392] width 142 height 29
click at [363, 397] on input "2014" at bounding box center [358, 398] width 10 height 10
radio input "true"
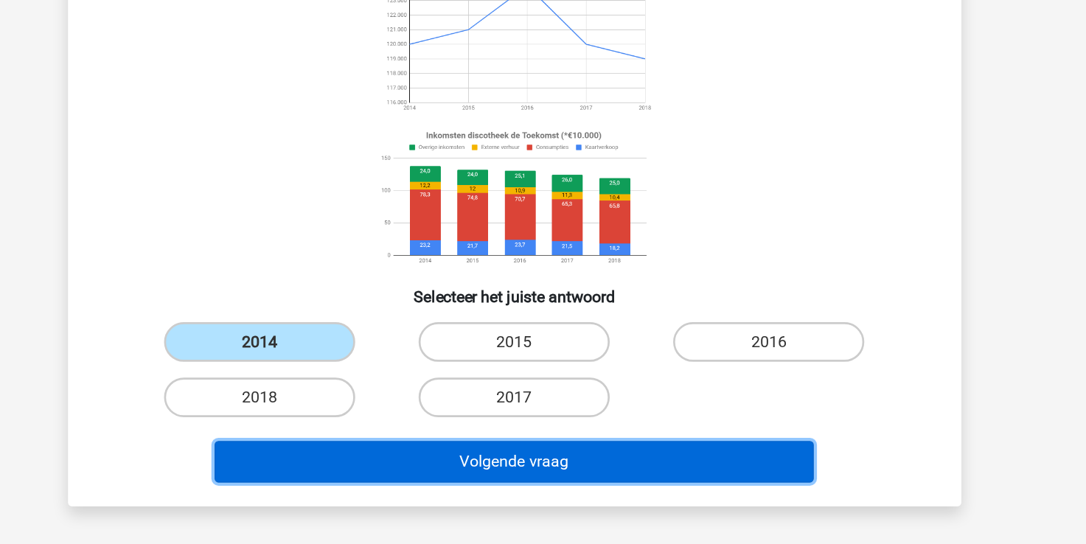
click at [450, 478] on button "Volgende vraag" at bounding box center [543, 482] width 446 height 31
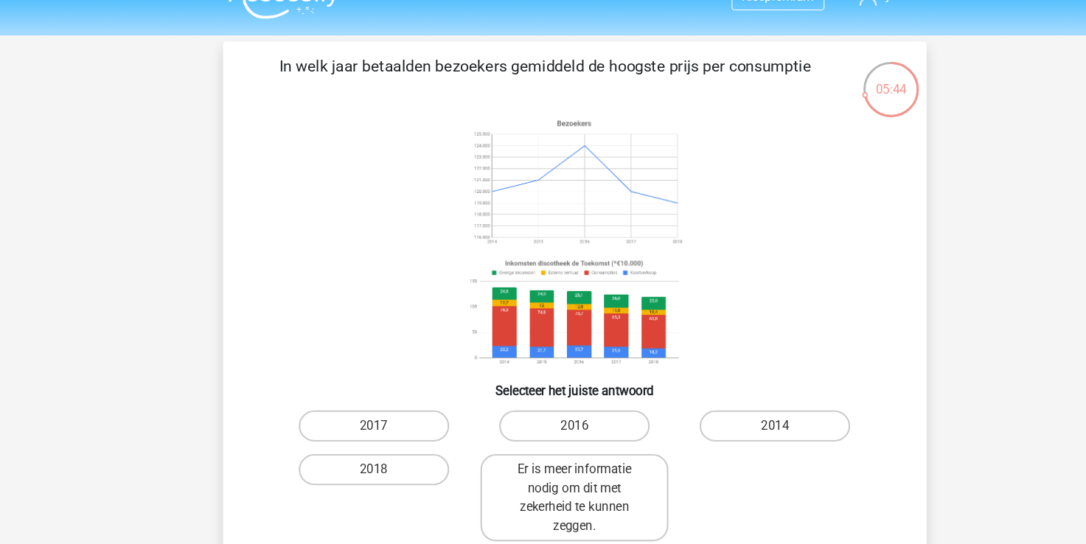
scroll to position [57, 0]
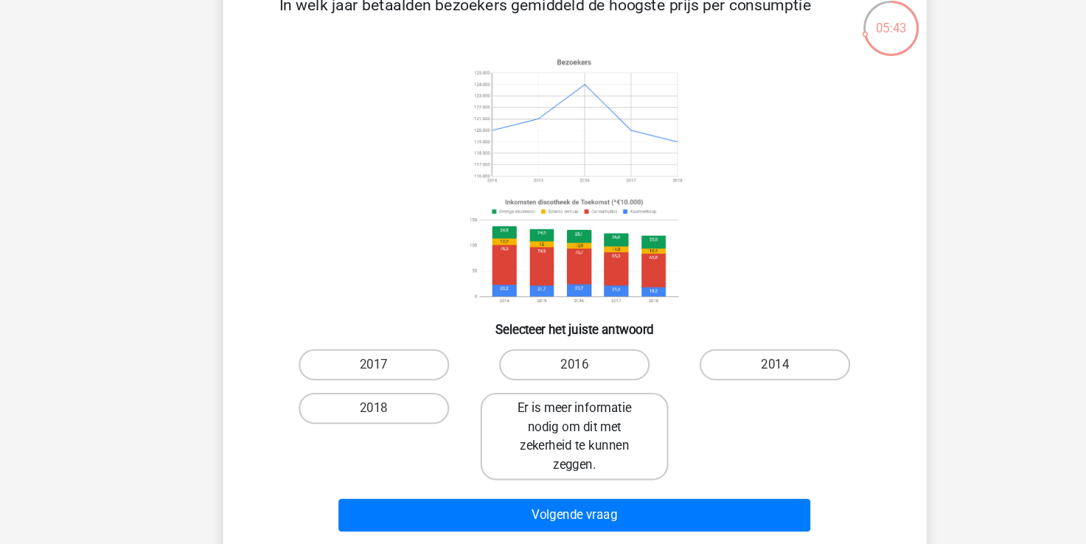
click at [579, 438] on label "Er is meer informatie nodig om dit met zekerheid te kunnen zeggen." at bounding box center [543, 442] width 178 height 83
click at [552, 425] on input "Er is meer informatie nodig om dit met zekerheid te kunnen zeggen." at bounding box center [548, 421] width 10 height 10
radio input "true"
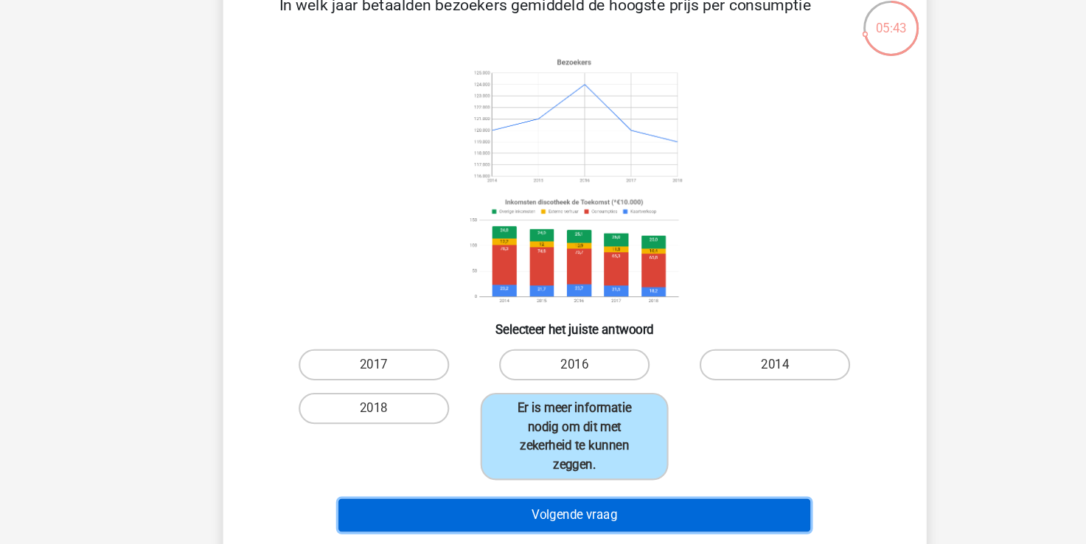
click at [570, 501] on button "Volgende vraag" at bounding box center [543, 516] width 446 height 31
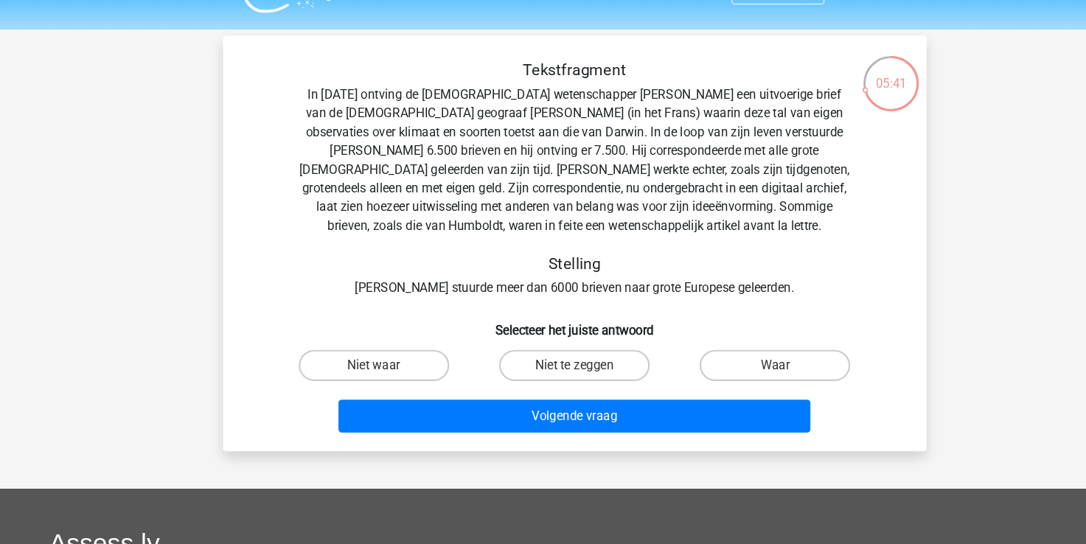
scroll to position [34, 0]
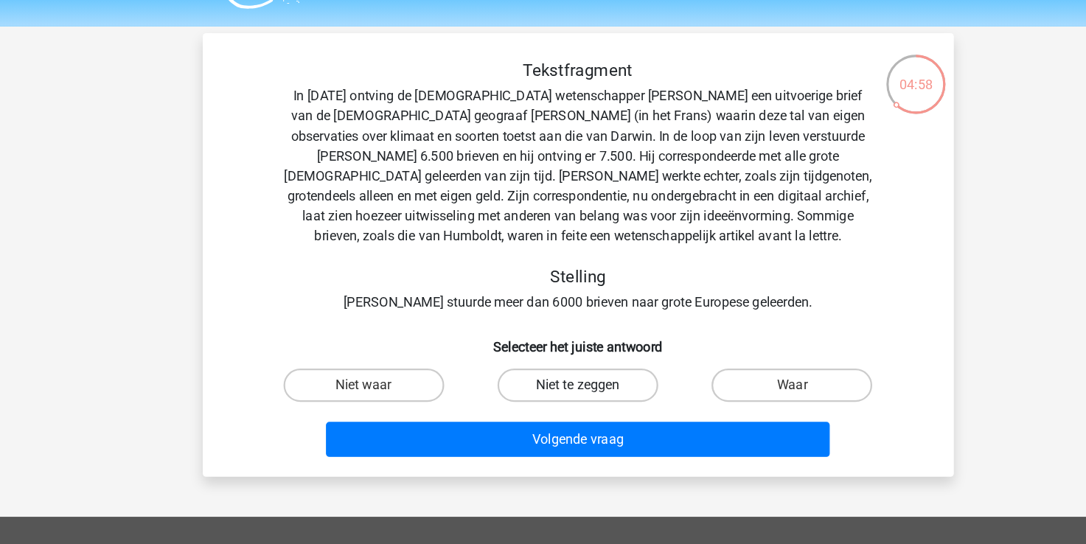
click at [517, 352] on label "Niet te zeggen" at bounding box center [543, 345] width 142 height 29
click at [543, 352] on input "Niet te zeggen" at bounding box center [548, 351] width 10 height 10
radio input "true"
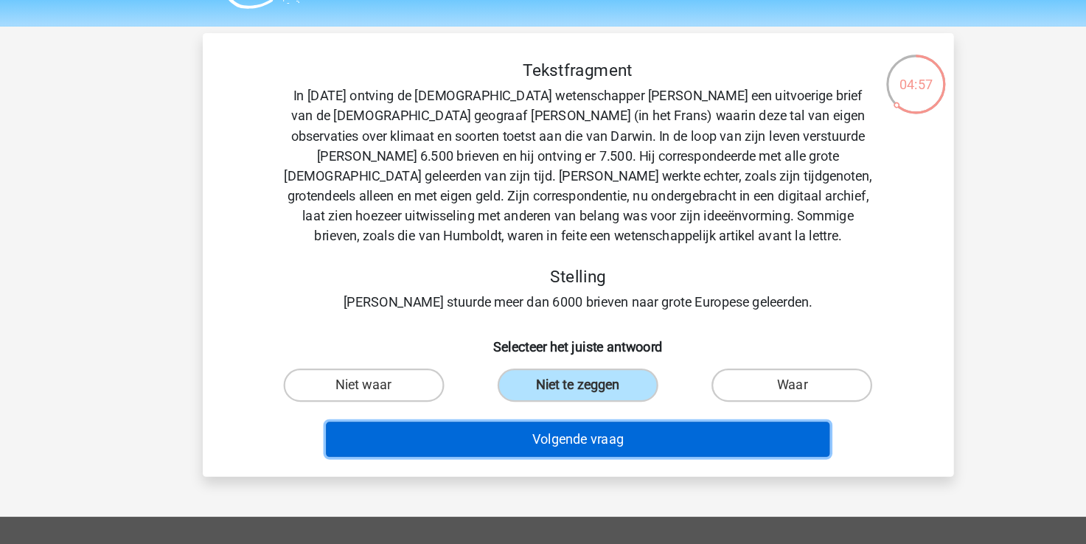
click at [509, 402] on button "Volgende vraag" at bounding box center [543, 393] width 446 height 31
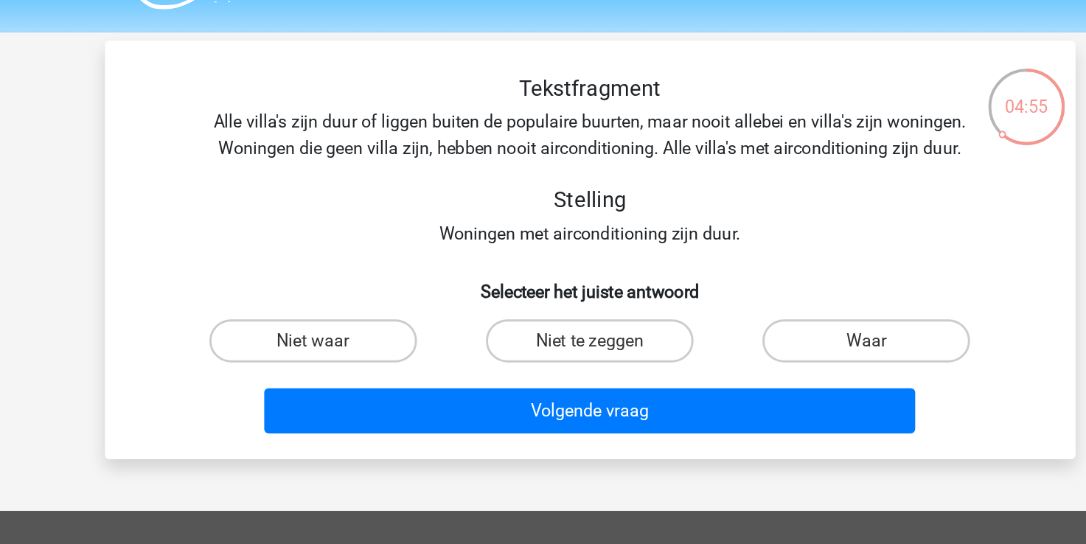
scroll to position [13, 0]
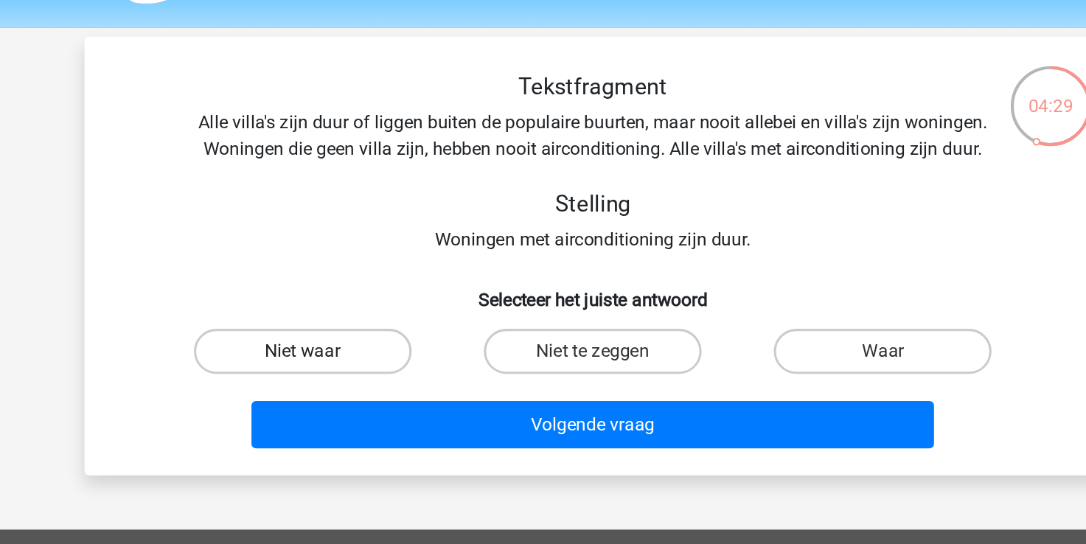
click at [325, 255] on label "Niet waar" at bounding box center [353, 259] width 142 height 29
click at [353, 260] on input "Niet waar" at bounding box center [358, 265] width 10 height 10
radio input "true"
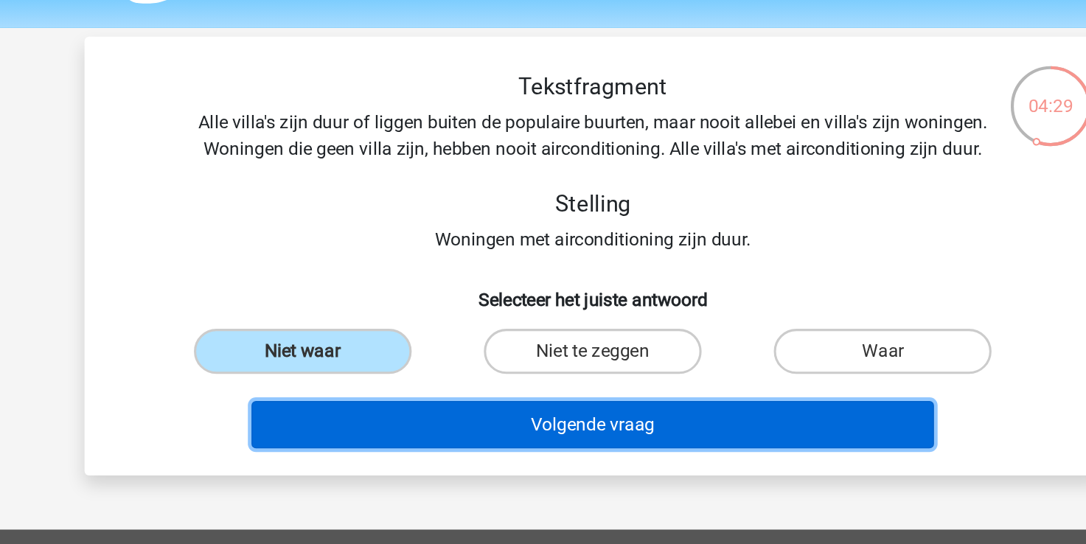
click at [436, 296] on button "Volgende vraag" at bounding box center [543, 308] width 446 height 31
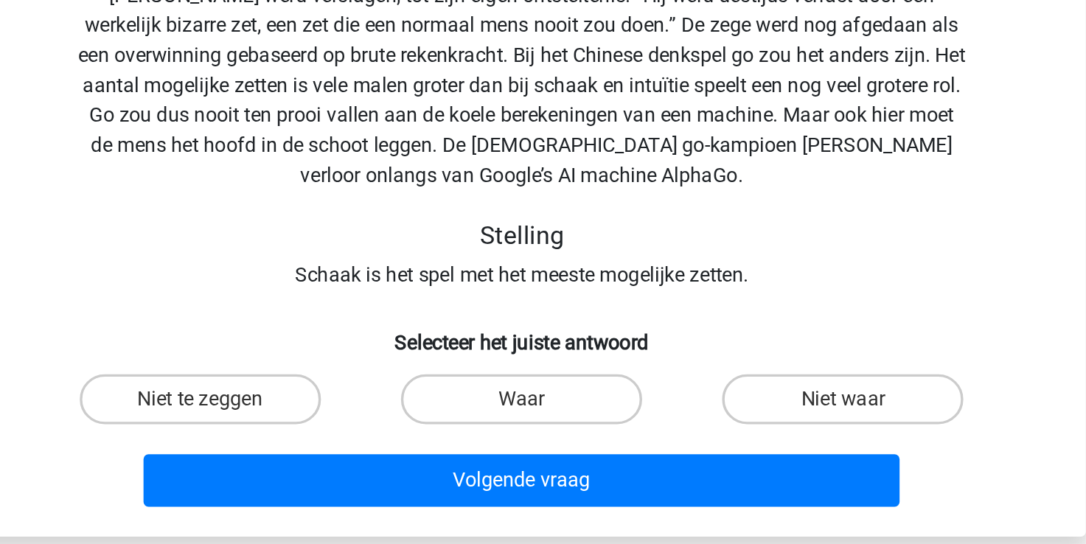
drag, startPoint x: 722, startPoint y: 392, endPoint x: 472, endPoint y: 357, distance: 253.0
click at [469, 357] on div "Tekstfragment Dat een computer ooit een schaakgrootmeester zou verslaan? Onmoge…" at bounding box center [543, 265] width 653 height 375
drag, startPoint x: 457, startPoint y: 346, endPoint x: 377, endPoint y: 387, distance: 89.3
click at [377, 387] on label "Niet te zeggen" at bounding box center [353, 383] width 142 height 29
click at [363, 387] on input "Niet te zeggen" at bounding box center [358, 389] width 10 height 10
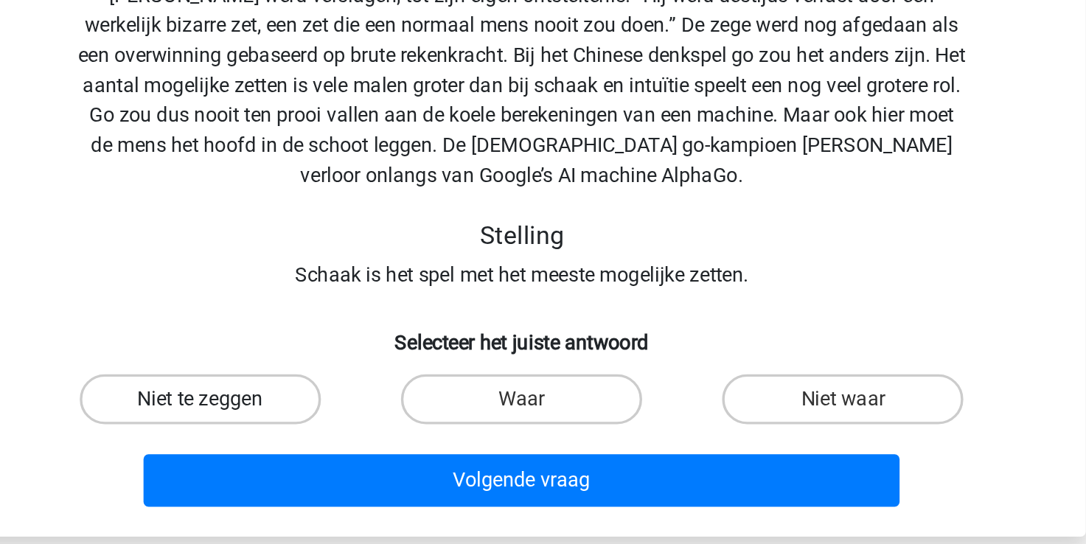
radio input "true"
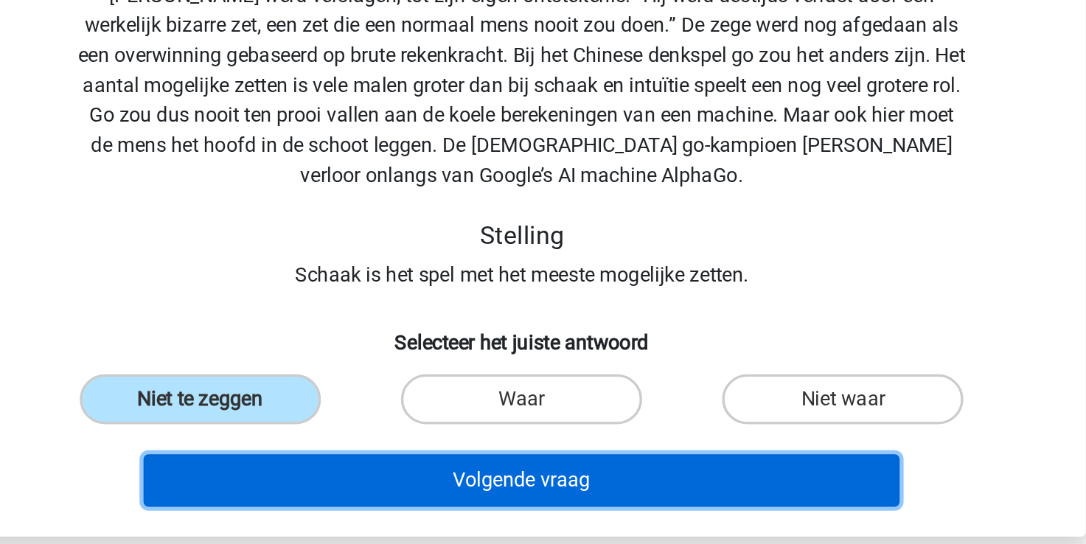
click at [450, 436] on button "Volgende vraag" at bounding box center [543, 431] width 446 height 31
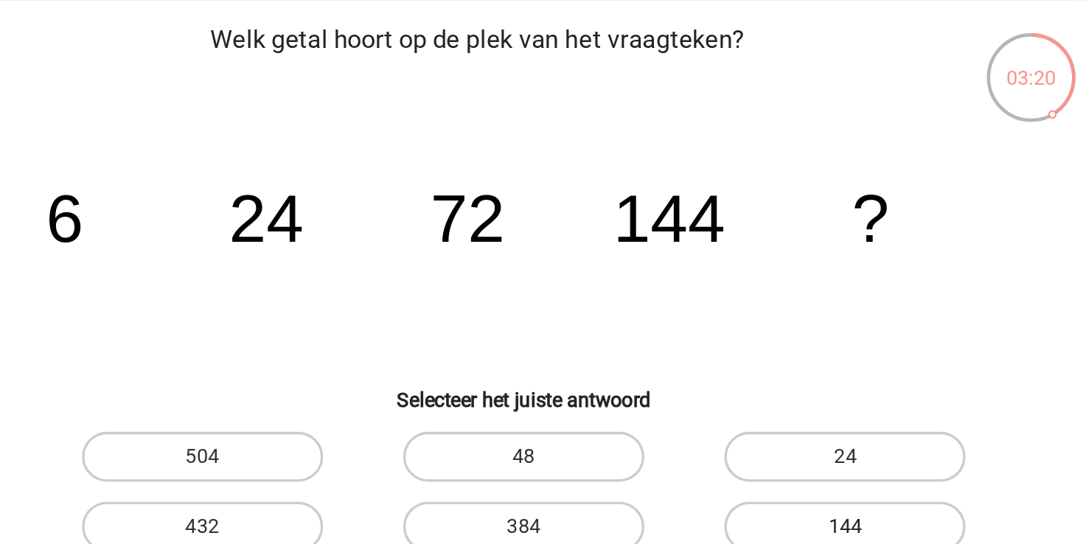
click at [787, 357] on label "144" at bounding box center [732, 364] width 142 height 29
click at [742, 365] on input "144" at bounding box center [738, 370] width 10 height 10
radio input "true"
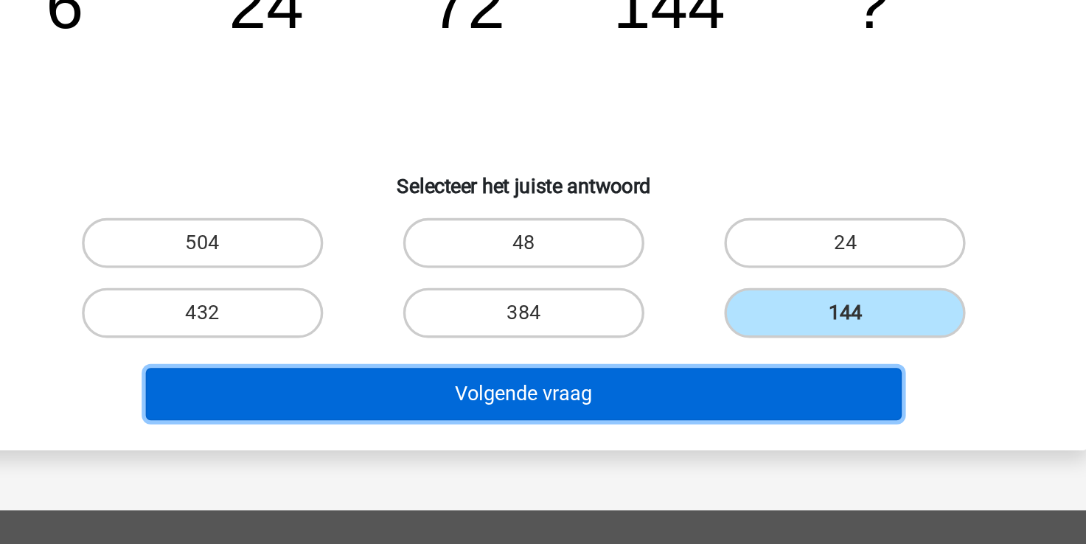
click at [625, 411] on button "Volgende vraag" at bounding box center [543, 412] width 446 height 31
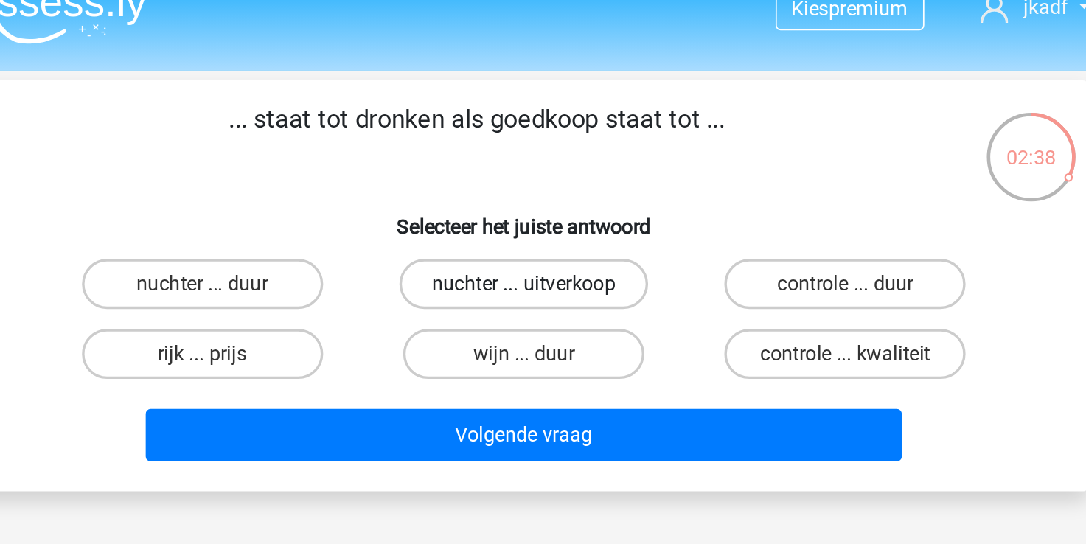
drag, startPoint x: 722, startPoint y: 175, endPoint x: 606, endPoint y: 183, distance: 116.7
click at [607, 183] on div "nuchter ... duur nuchter ... uitverkoop controle ... duur rijk ... prijs wijn .…" at bounding box center [543, 195] width 569 height 83
click at [371, 176] on label "nuchter ... duur" at bounding box center [353, 174] width 142 height 29
click at [363, 176] on input "nuchter ... duur" at bounding box center [358, 180] width 10 height 10
radio input "true"
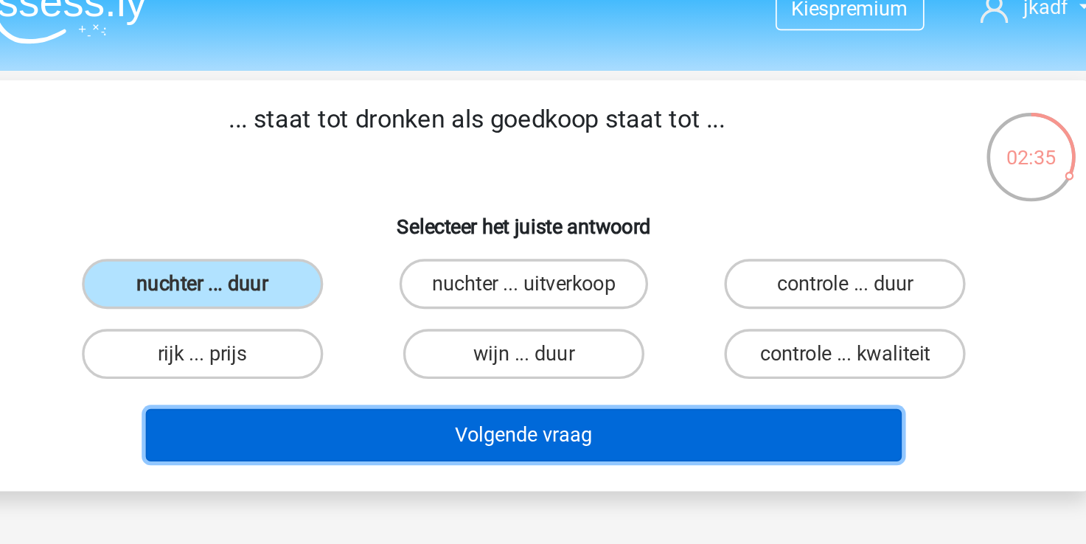
click at [501, 264] on button "Volgende vraag" at bounding box center [543, 263] width 446 height 31
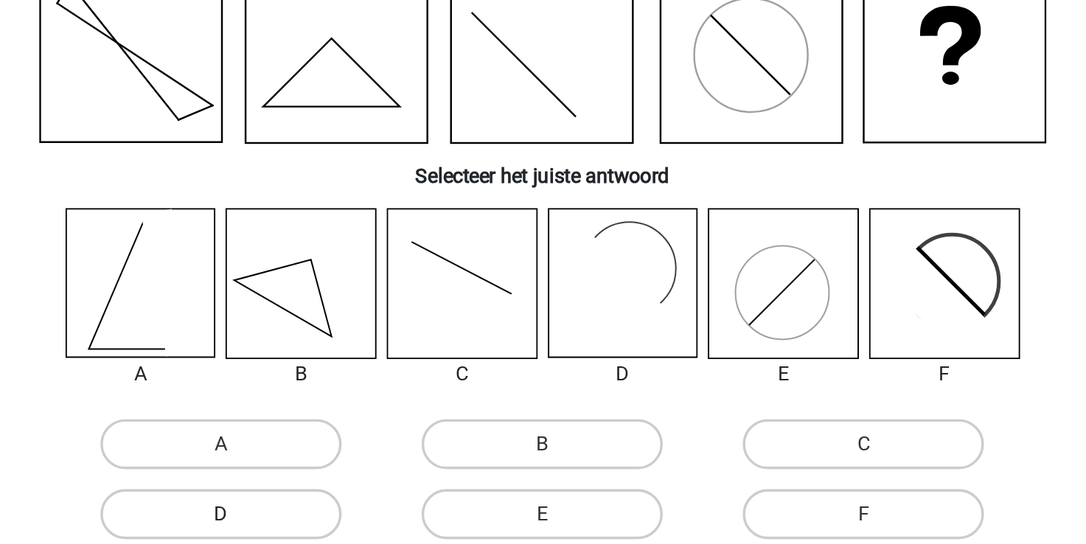
click at [401, 448] on label "D" at bounding box center [353, 449] width 142 height 29
click at [363, 450] on input "D" at bounding box center [358, 455] width 10 height 10
radio input "true"
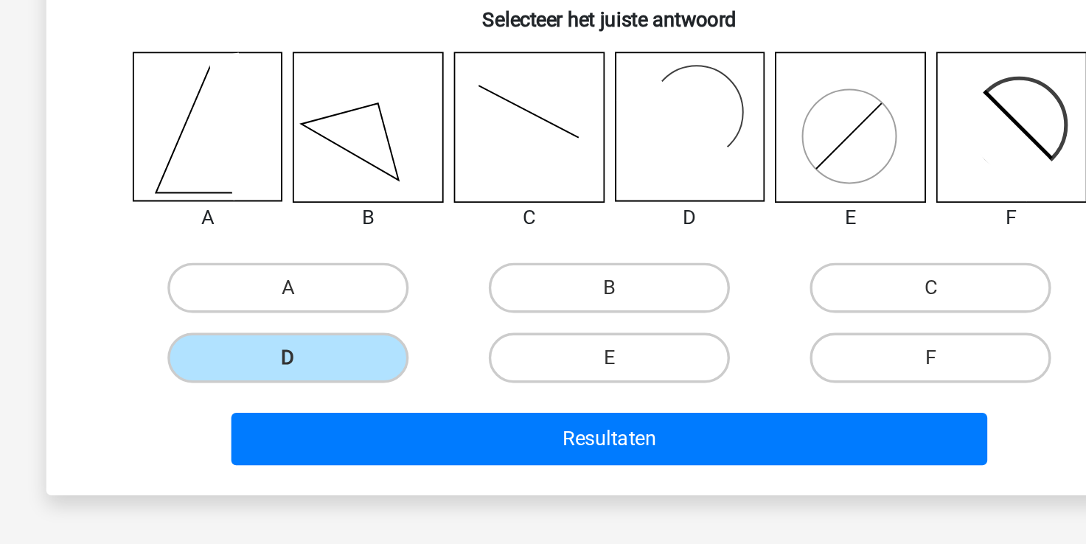
scroll to position [32, 0]
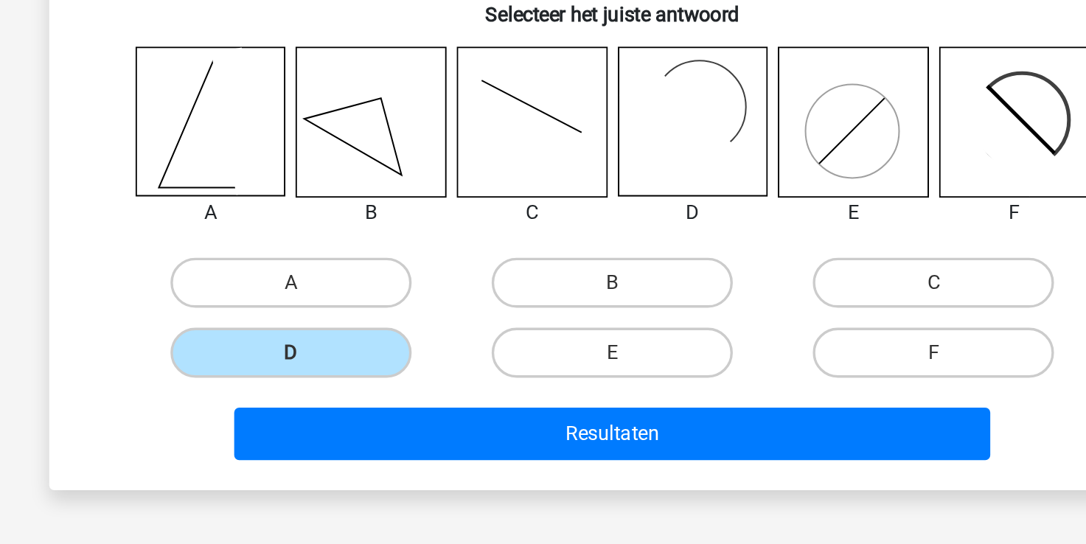
click at [451, 494] on div "Resultaten" at bounding box center [543, 481] width 569 height 37
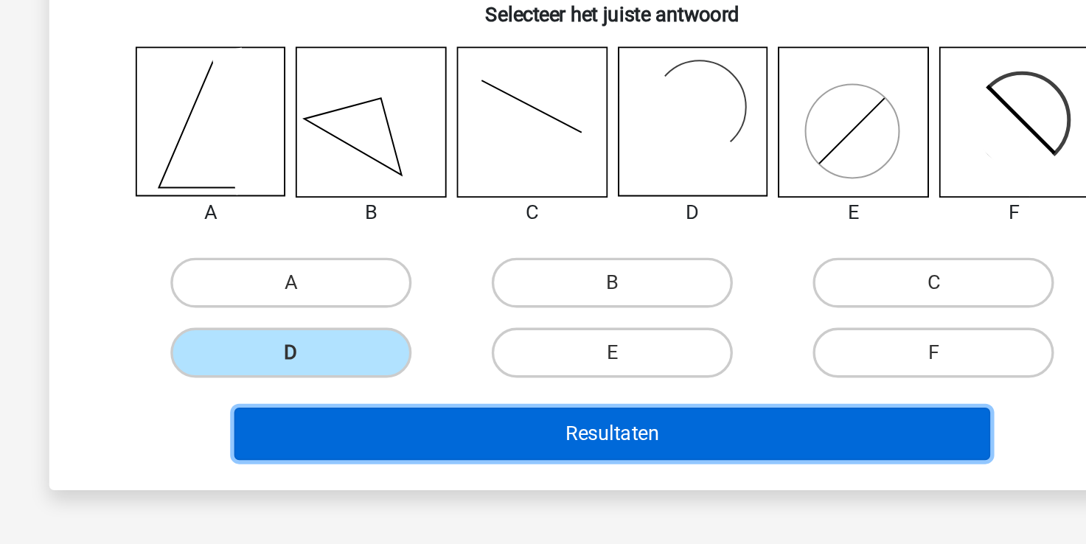
click at [458, 482] on button "Resultaten" at bounding box center [543, 478] width 446 height 31
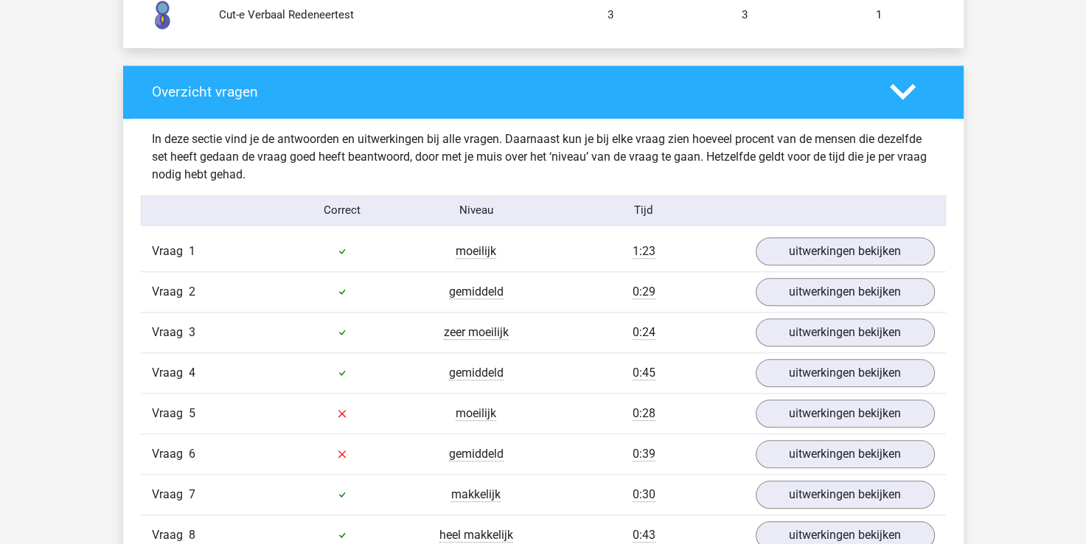
scroll to position [1439, 0]
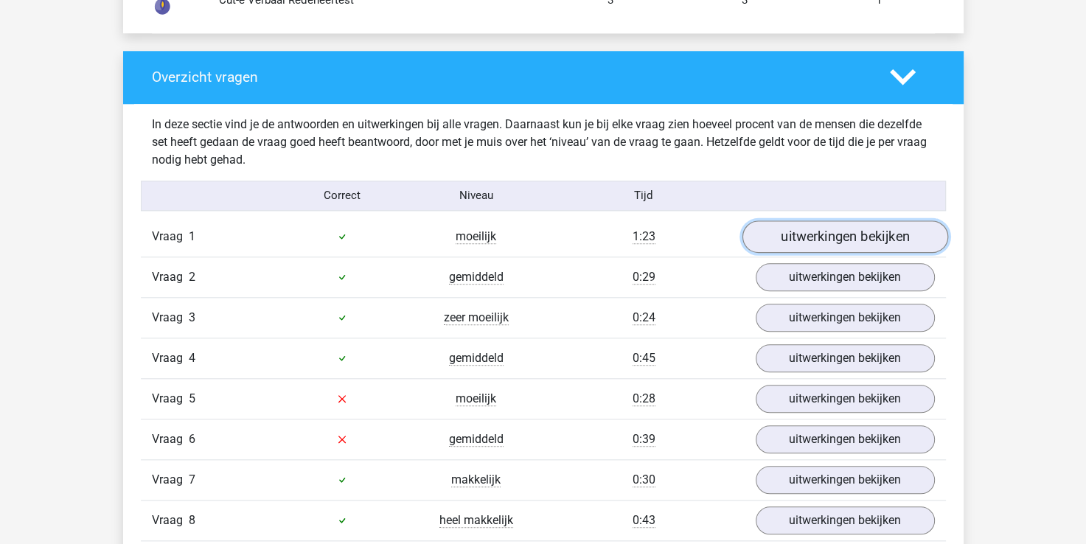
click at [780, 243] on link "uitwerkingen bekijken" at bounding box center [845, 236] width 206 height 32
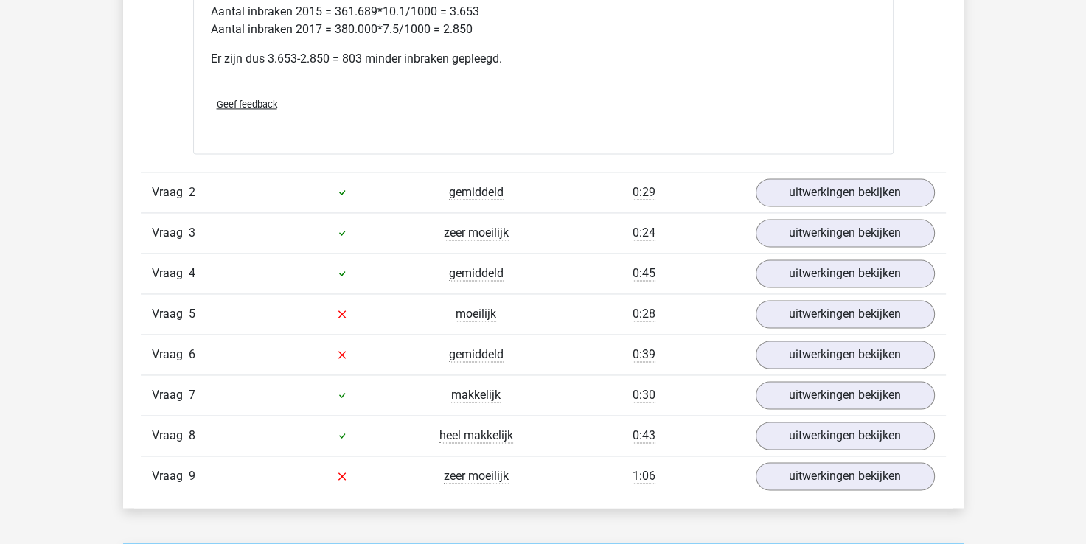
scroll to position [2149, 0]
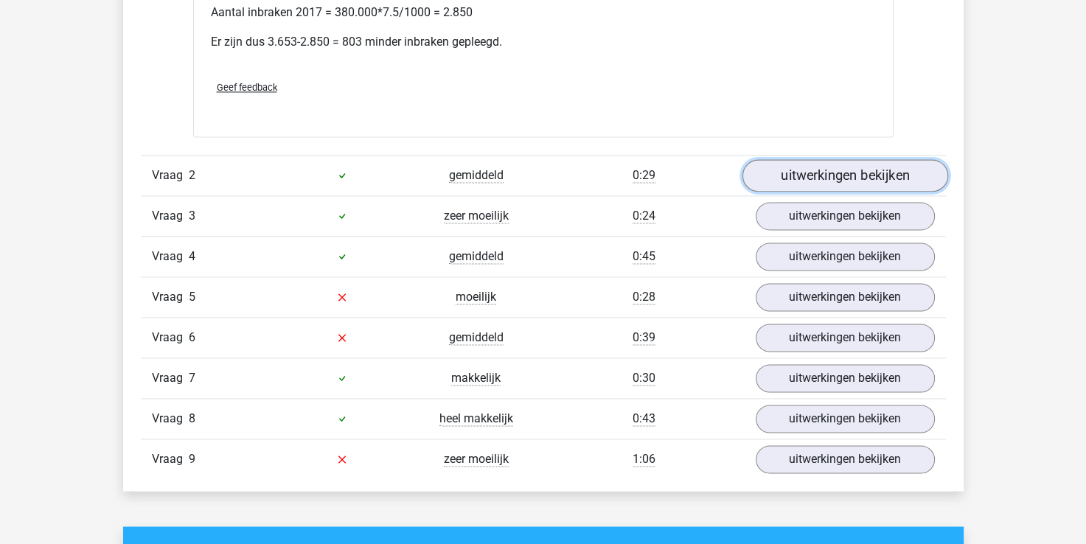
click at [790, 184] on link "uitwerkingen bekijken" at bounding box center [845, 175] width 206 height 32
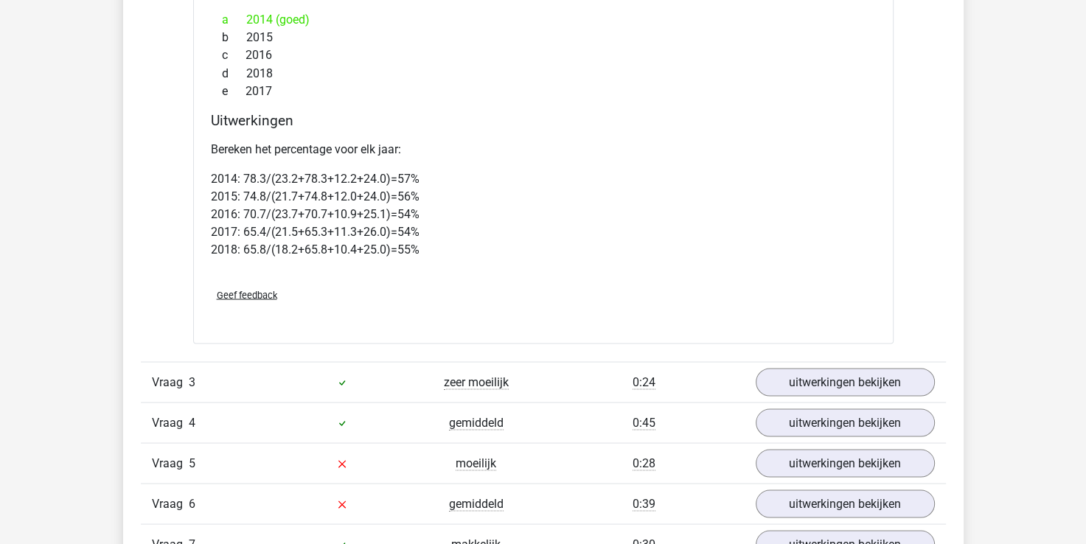
scroll to position [2642, 0]
click at [779, 372] on link "uitwerkingen bekijken" at bounding box center [845, 382] width 206 height 32
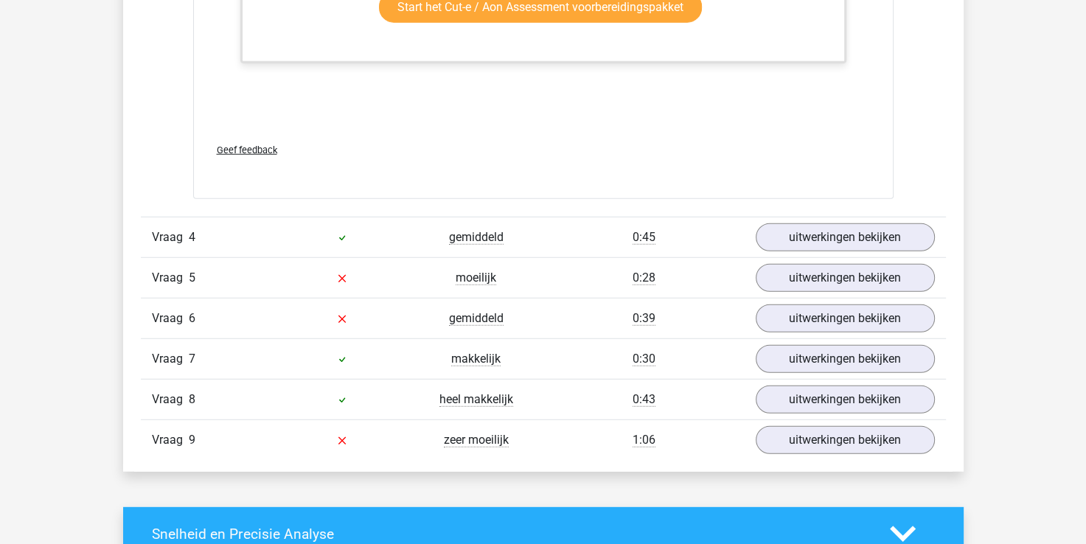
scroll to position [3813, 0]
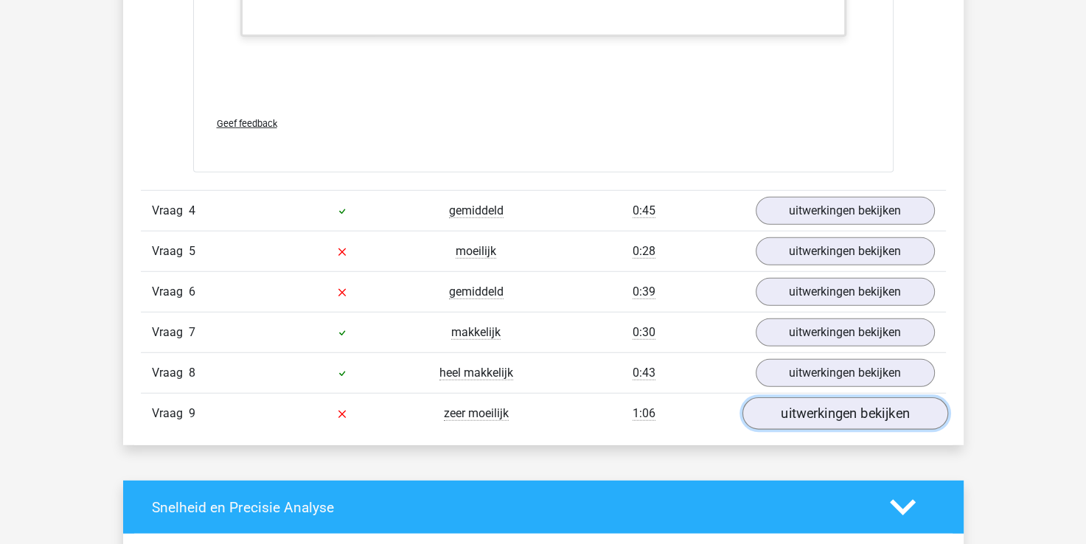
click at [781, 397] on link "uitwerkingen bekijken" at bounding box center [845, 413] width 206 height 32
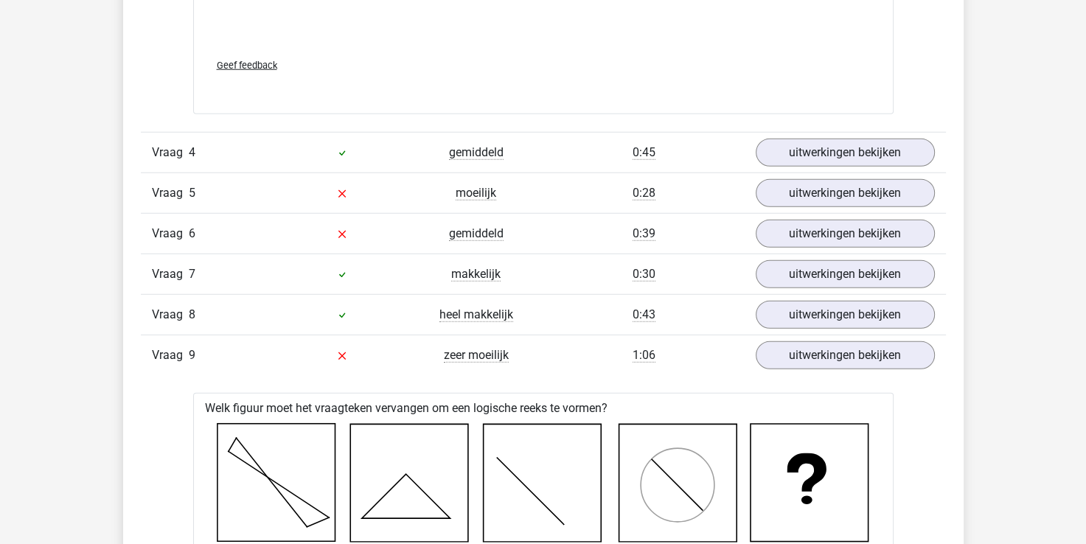
scroll to position [3871, 0]
